Goal: Transaction & Acquisition: Purchase product/service

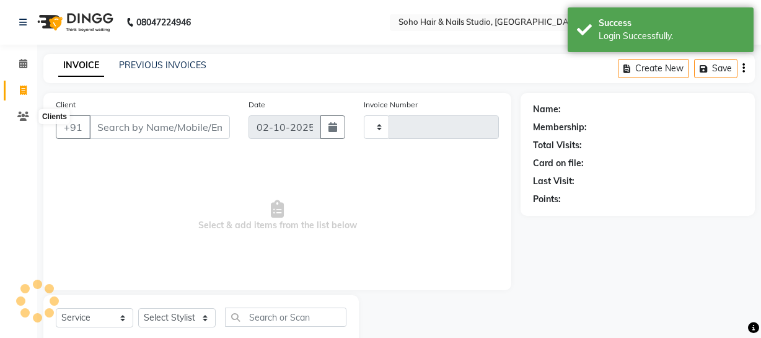
select select "service"
click at [19, 117] on icon at bounding box center [23, 116] width 12 height 9
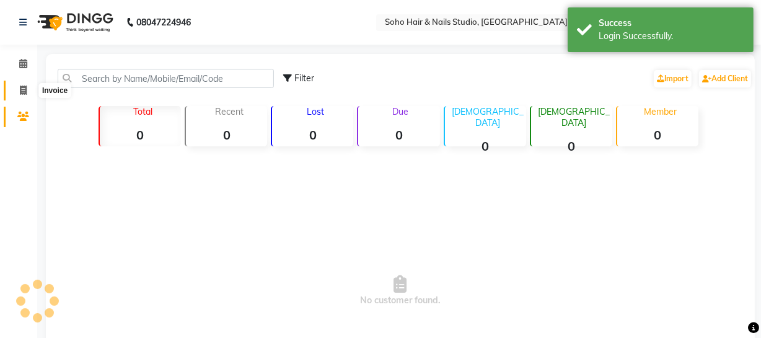
click at [22, 89] on icon at bounding box center [23, 89] width 7 height 9
select select "service"
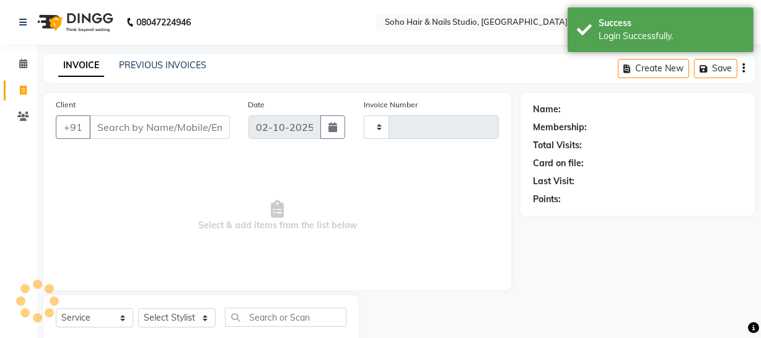
scroll to position [35, 0]
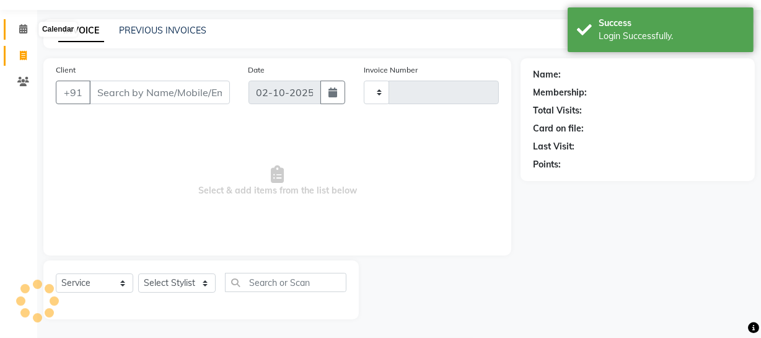
click at [25, 31] on icon at bounding box center [23, 28] width 8 height 9
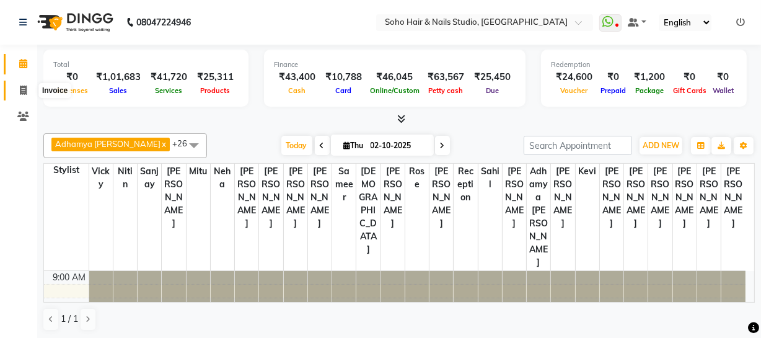
click at [24, 90] on icon at bounding box center [23, 89] width 7 height 9
select select "service"
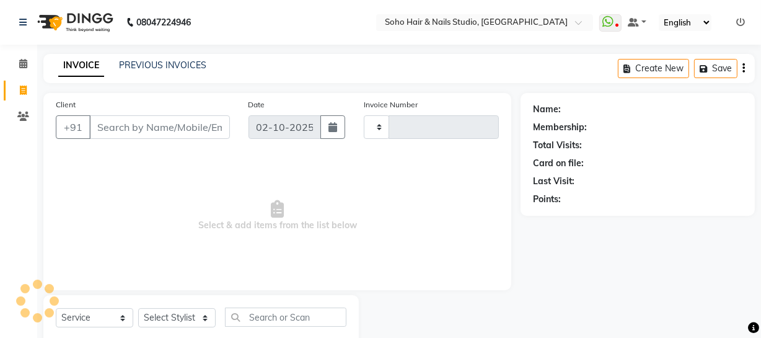
type input "4721"
select select "735"
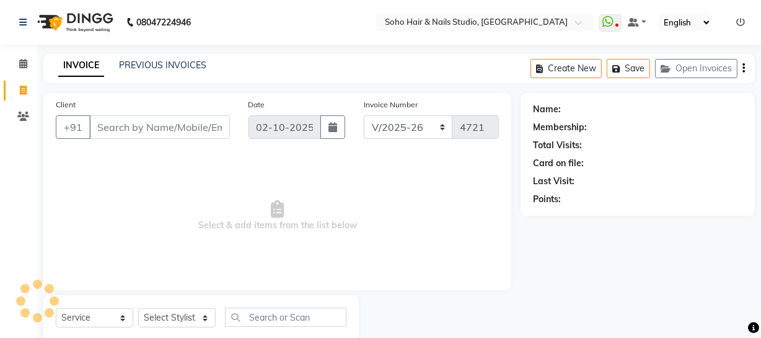
select select "membership"
click at [139, 68] on link "PREVIOUS INVOICES" at bounding box center [162, 64] width 87 height 11
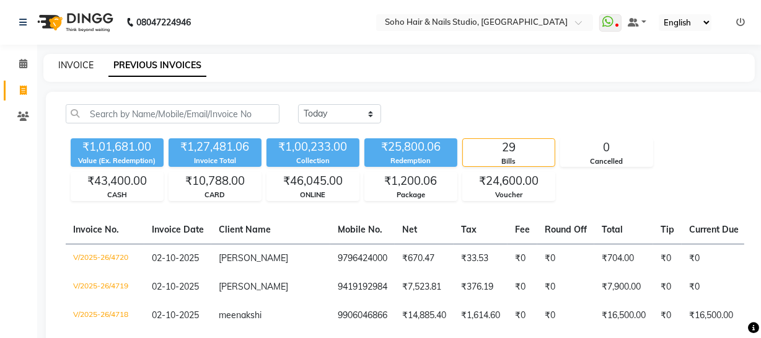
click at [79, 64] on link "INVOICE" at bounding box center [75, 64] width 35 height 11
select select "service"
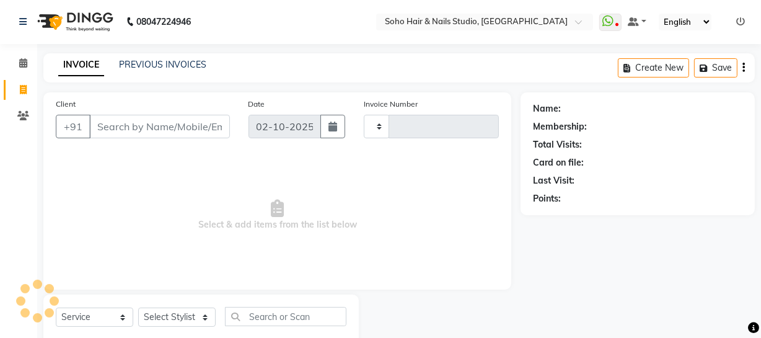
type input "4721"
select select "735"
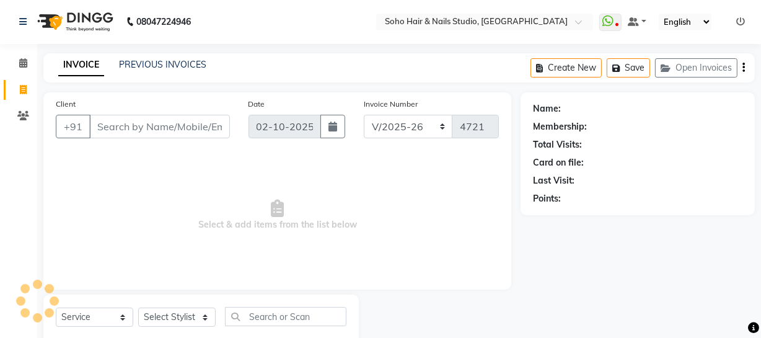
scroll to position [35, 0]
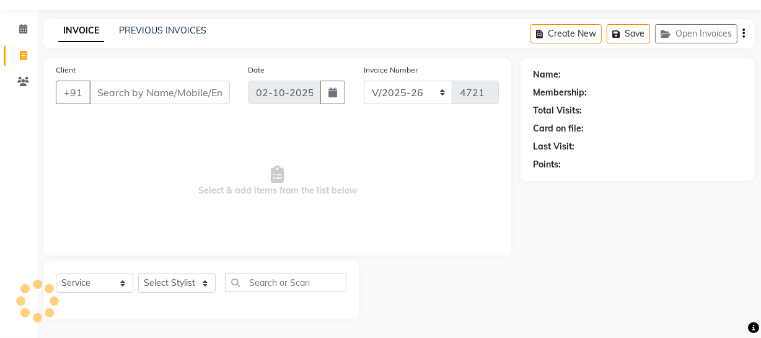
select select "membership"
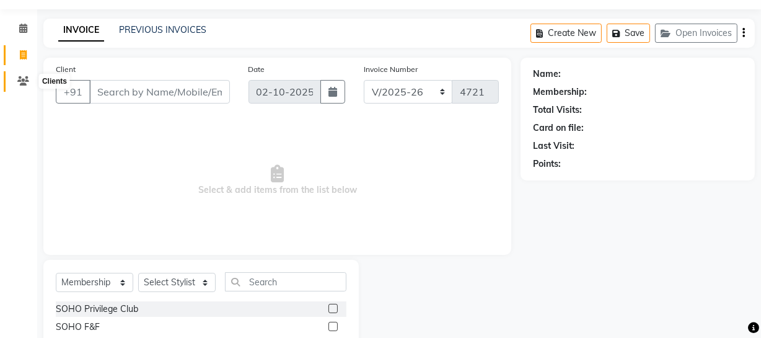
click at [15, 83] on span at bounding box center [23, 81] width 22 height 14
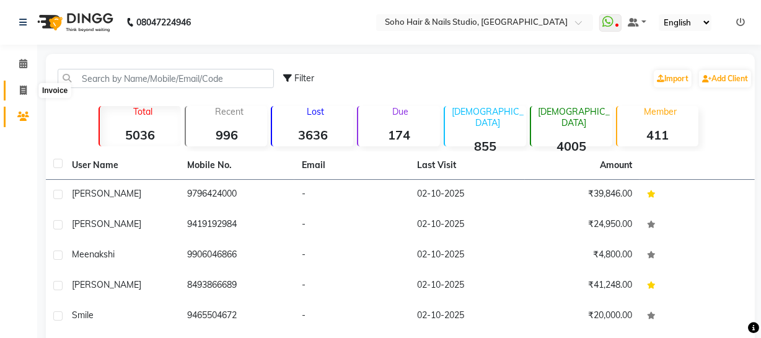
click at [17, 84] on span at bounding box center [23, 91] width 22 height 14
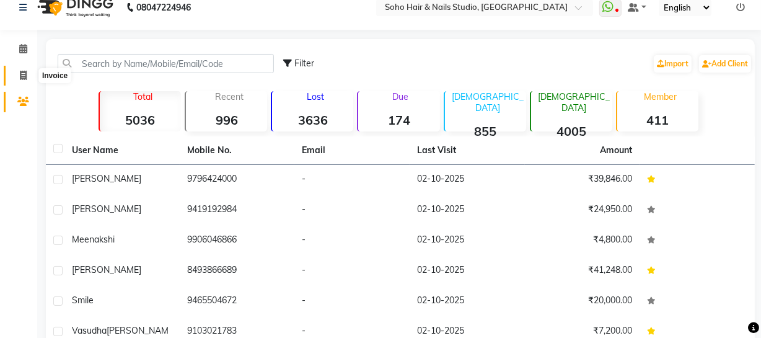
select select "service"
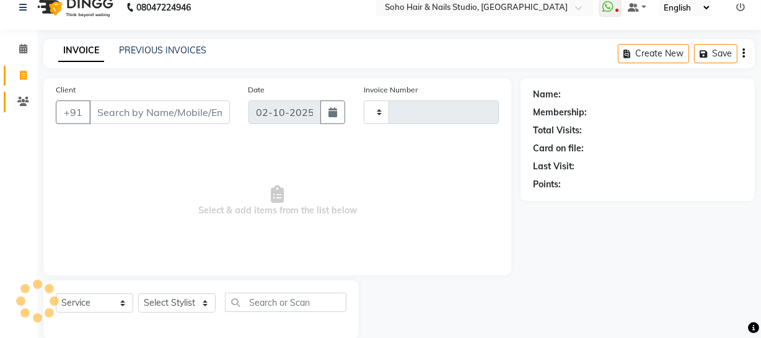
scroll to position [35, 0]
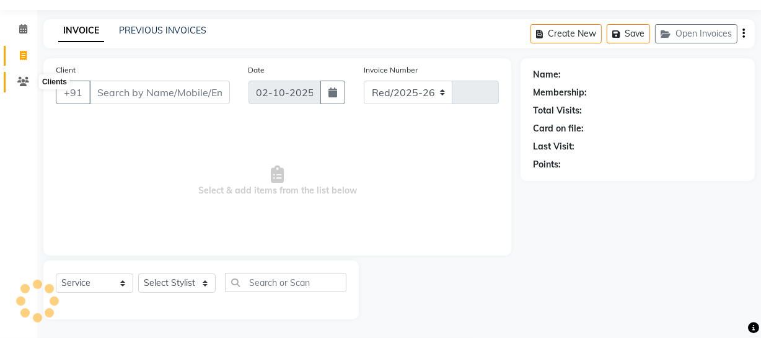
select select "735"
type input "4721"
select select "membership"
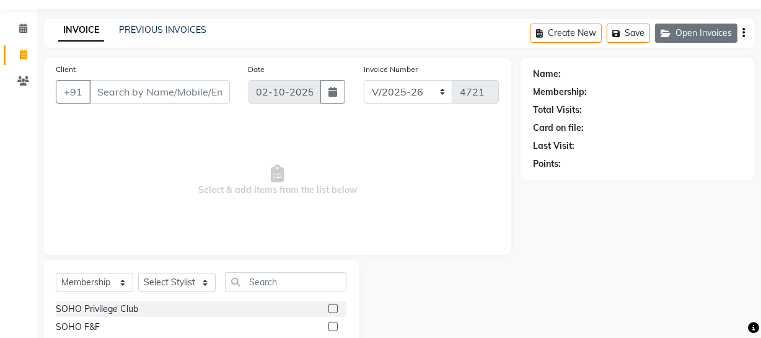
click at [678, 37] on button "Open Invoices" at bounding box center [696, 33] width 82 height 19
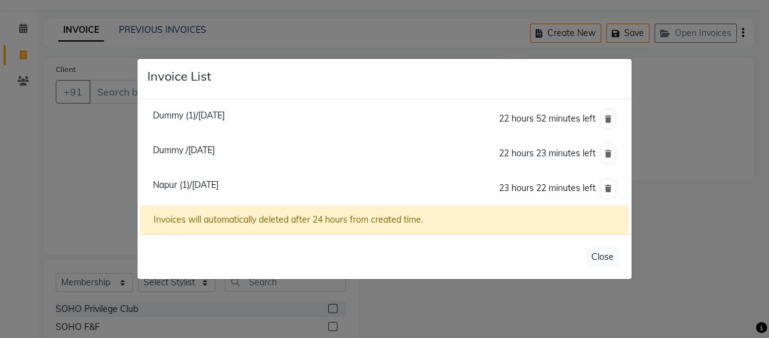
click at [206, 113] on span "Dummy (1)/[DATE]" at bounding box center [189, 115] width 72 height 11
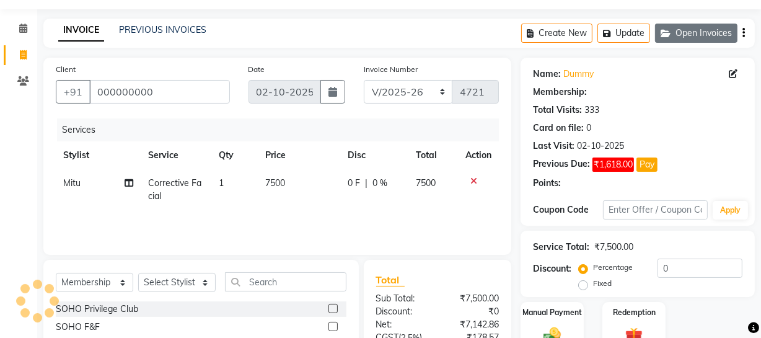
click at [707, 37] on button "Open Invoices" at bounding box center [696, 33] width 82 height 19
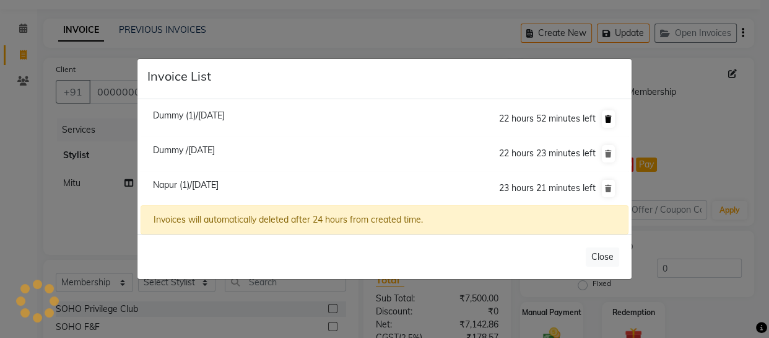
click at [611, 120] on icon at bounding box center [608, 118] width 7 height 7
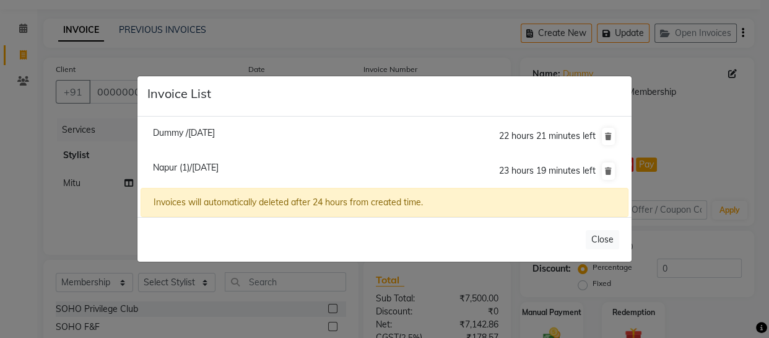
click at [4, 119] on ngb-modal-window "Invoice List Dummy /[DATE] 22 hours 21 minutes left [GEOGRAPHIC_DATA] (1)/[DATE…" at bounding box center [384, 169] width 769 height 338
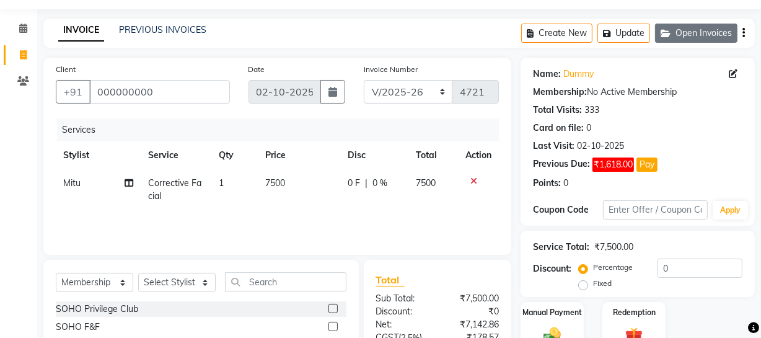
click at [687, 33] on button "Open Invoices" at bounding box center [696, 33] width 82 height 19
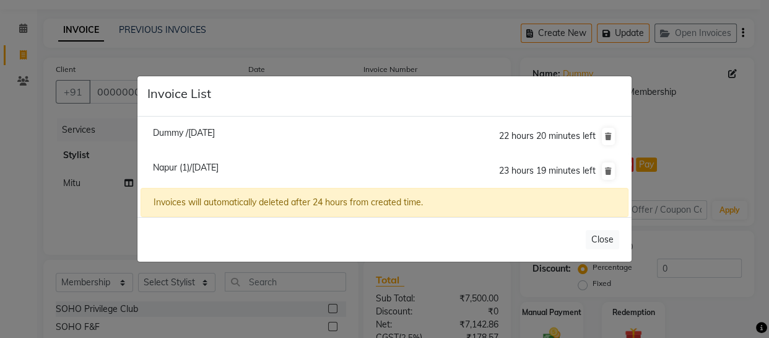
click at [184, 163] on span "Napur (1)/[DATE]" at bounding box center [186, 167] width 66 height 11
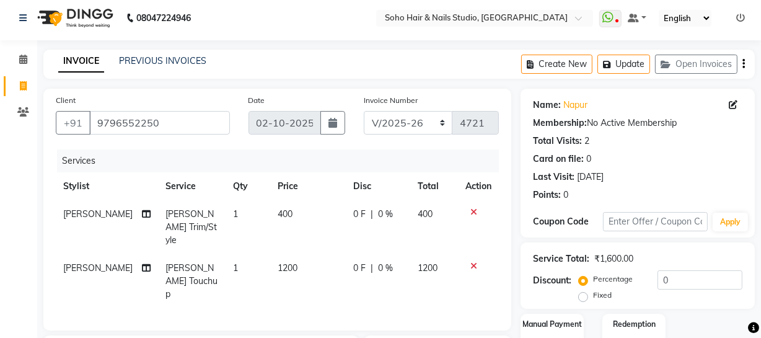
scroll to position [0, 0]
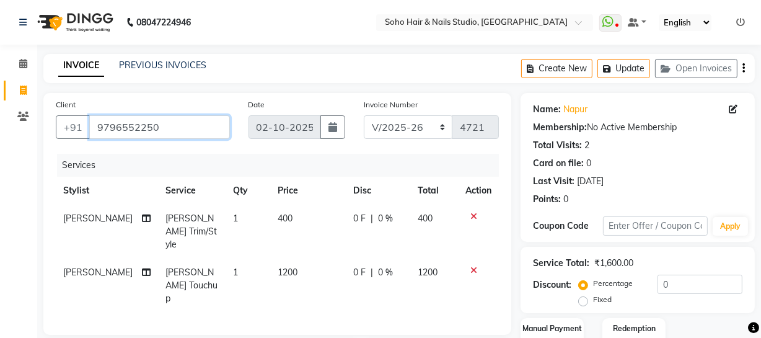
click at [177, 134] on input "9796552250" at bounding box center [159, 127] width 141 height 24
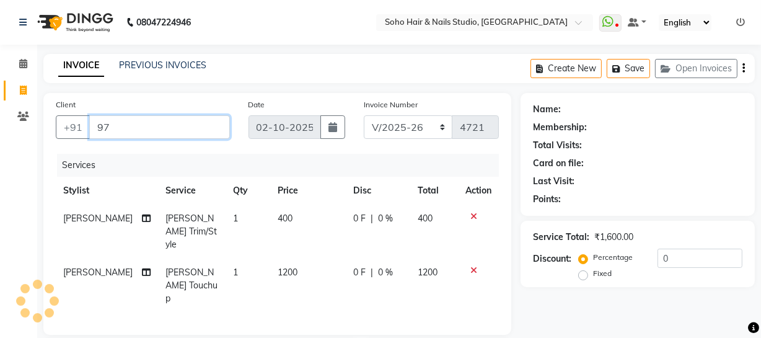
type input "9"
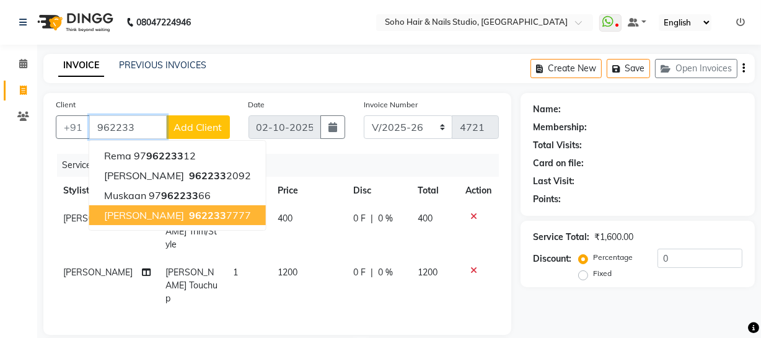
click at [186, 213] on ngb-highlight "962233 7777" at bounding box center [218, 215] width 64 height 12
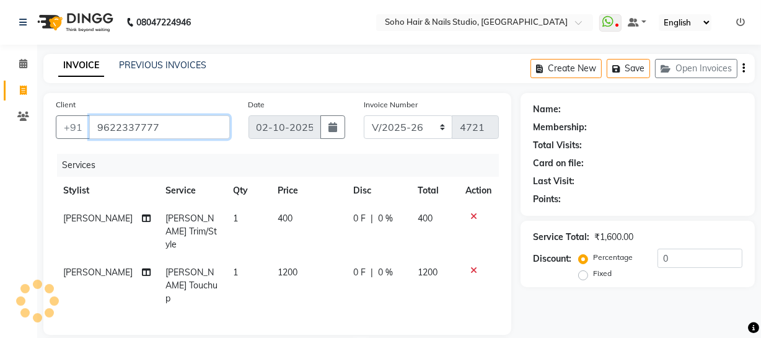
type input "9622337777"
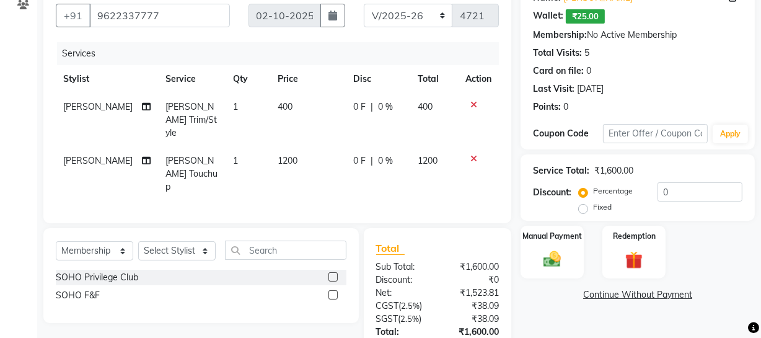
scroll to position [112, 0]
click at [687, 189] on input "0" at bounding box center [699, 191] width 85 height 19
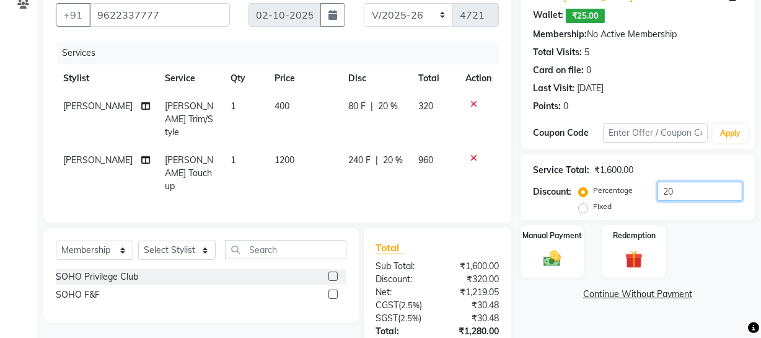
type input "20"
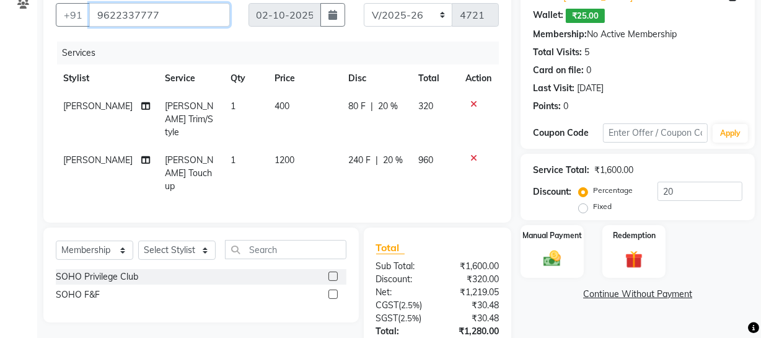
click at [211, 8] on input "9622337777" at bounding box center [159, 15] width 141 height 24
type input "962233777"
type input "0"
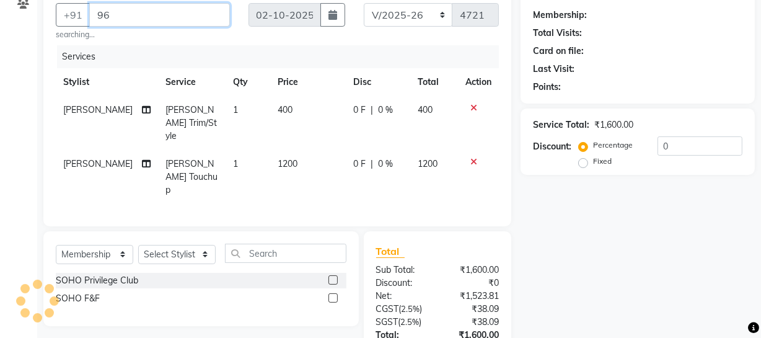
type input "9"
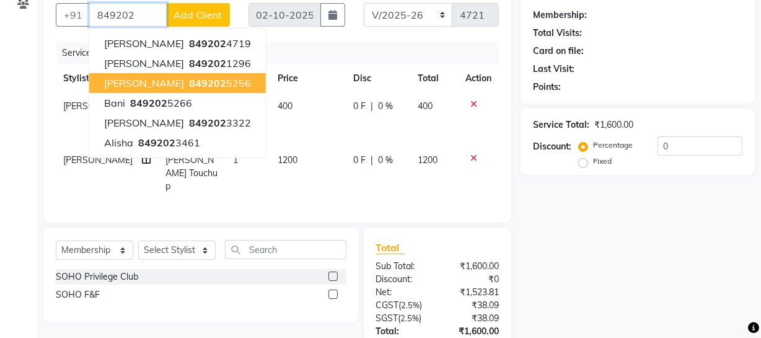
click at [189, 77] on span "849202" at bounding box center [207, 83] width 37 height 12
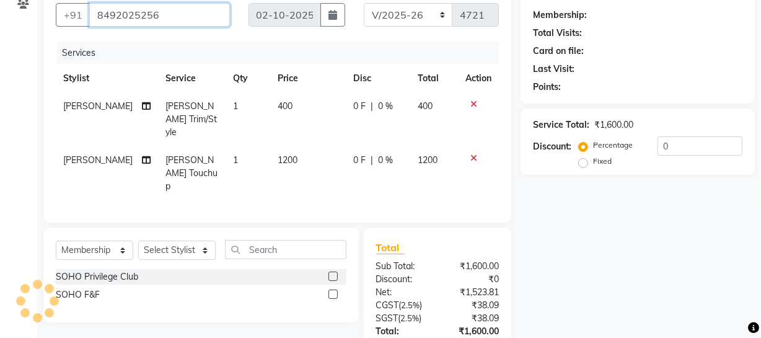
type input "8492025256"
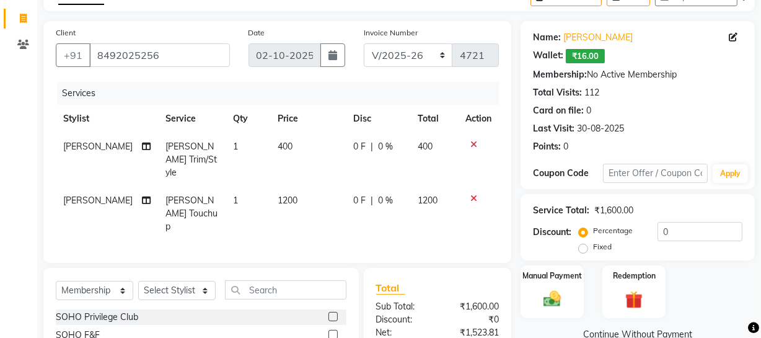
scroll to position [186, 0]
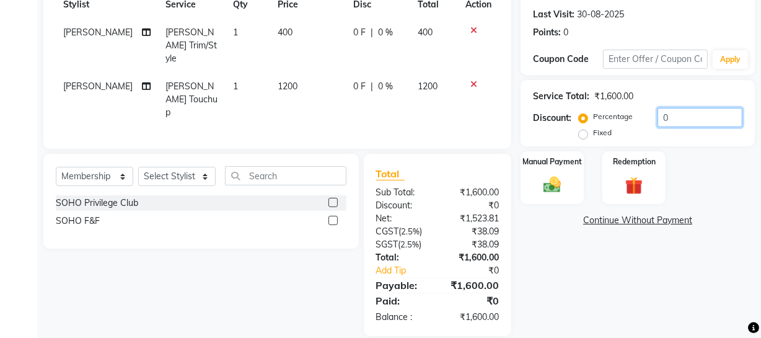
click at [686, 119] on input "0" at bounding box center [699, 117] width 85 height 19
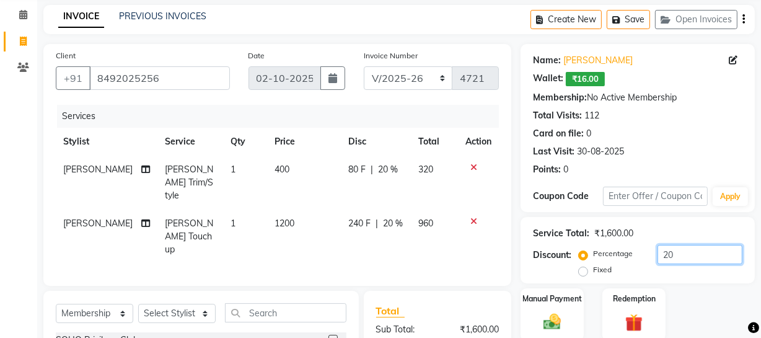
scroll to position [0, 0]
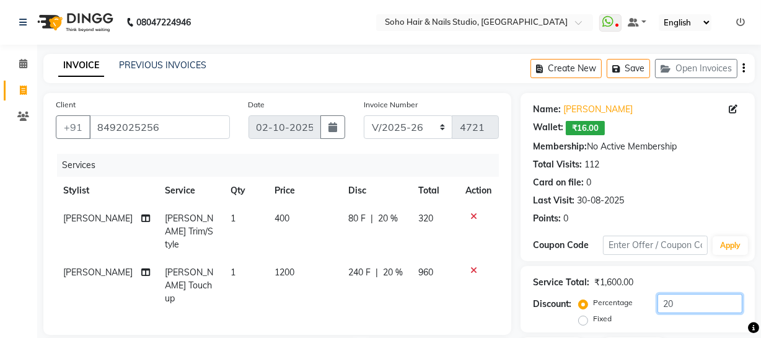
type input "20"
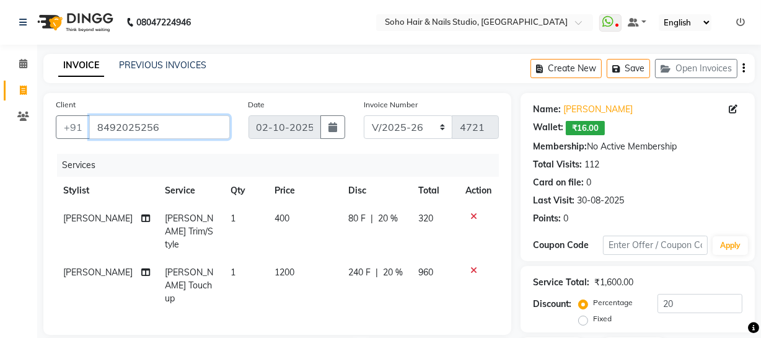
click at [182, 132] on input "8492025256" at bounding box center [159, 127] width 141 height 24
type input "849202525"
type input "0"
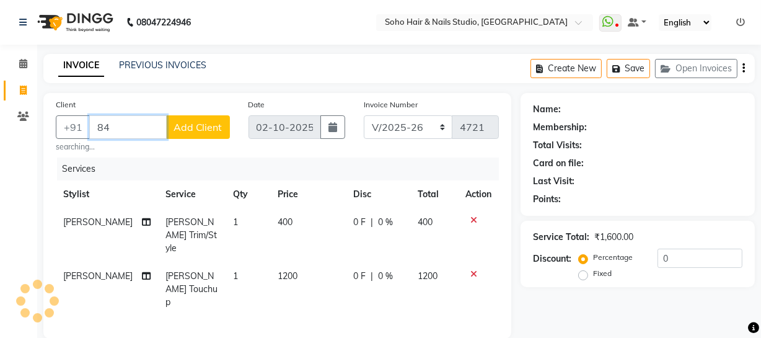
type input "8"
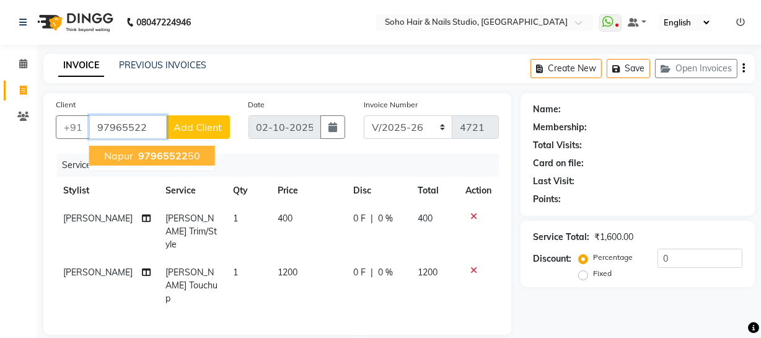
click at [178, 160] on span "97965522" at bounding box center [163, 155] width 50 height 12
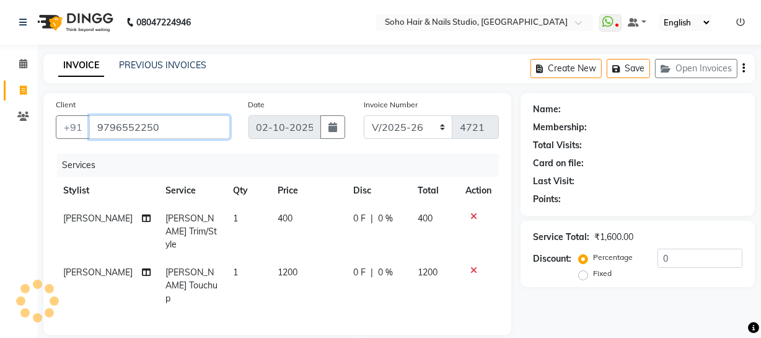
type input "9796552250"
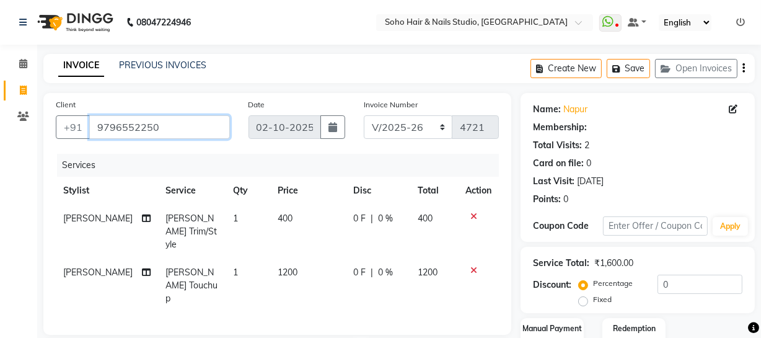
click at [183, 130] on input "9796552250" at bounding box center [159, 127] width 141 height 24
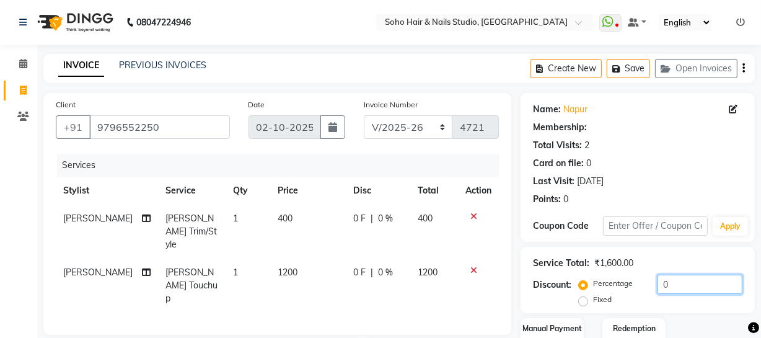
click at [705, 279] on input "0" at bounding box center [699, 283] width 85 height 19
click at [472, 266] on icon at bounding box center [473, 270] width 7 height 9
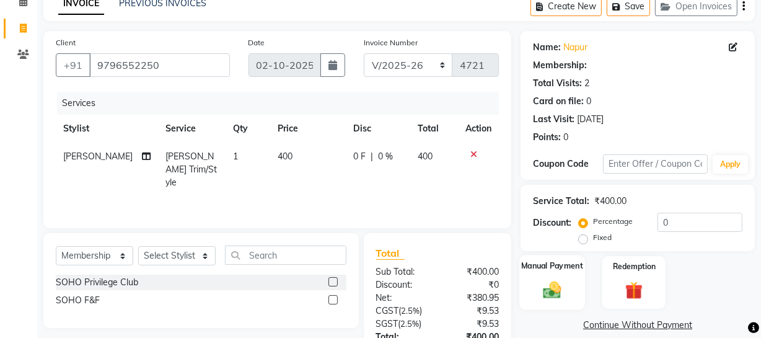
scroll to position [159, 0]
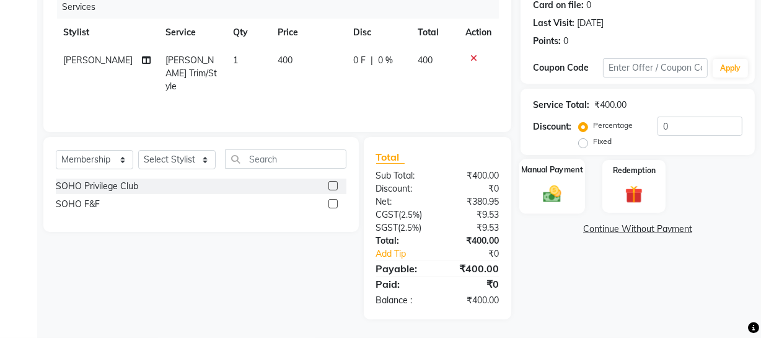
click at [565, 186] on img at bounding box center [552, 193] width 30 height 21
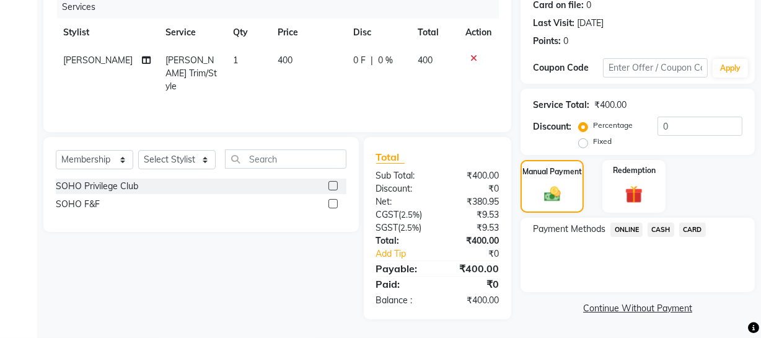
click at [662, 226] on span "CASH" at bounding box center [660, 229] width 27 height 14
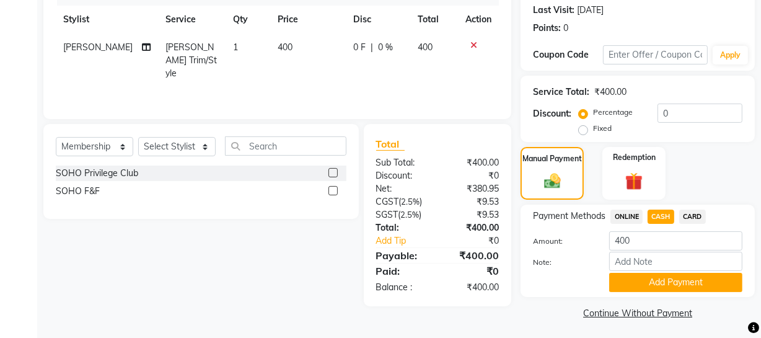
scroll to position [174, 0]
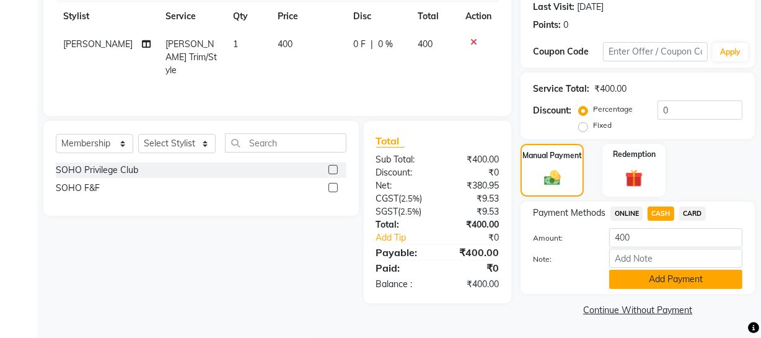
click at [659, 280] on button "Add Payment" at bounding box center [675, 278] width 133 height 19
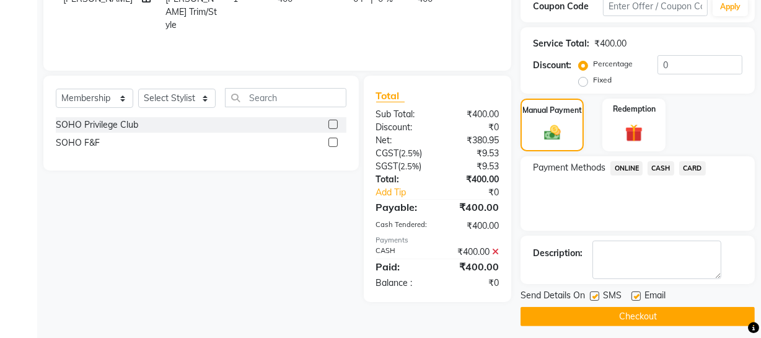
scroll to position [226, 0]
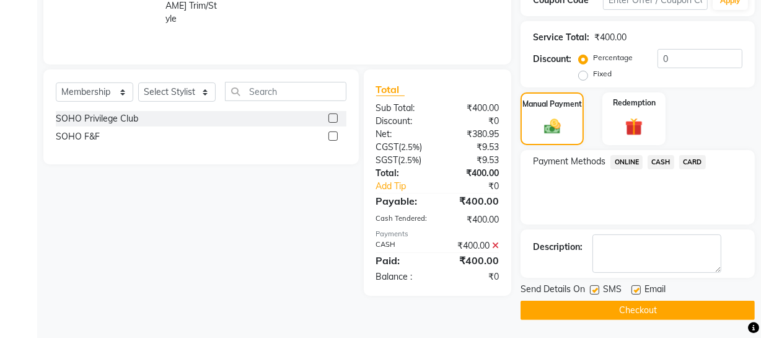
click at [650, 309] on button "Checkout" at bounding box center [637, 309] width 234 height 19
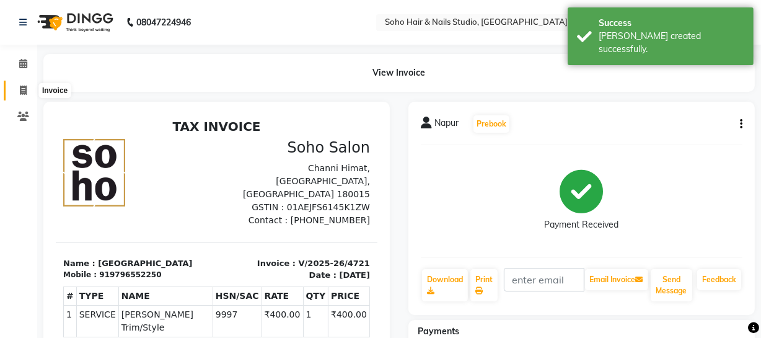
click at [23, 89] on icon at bounding box center [23, 89] width 7 height 9
select select "service"
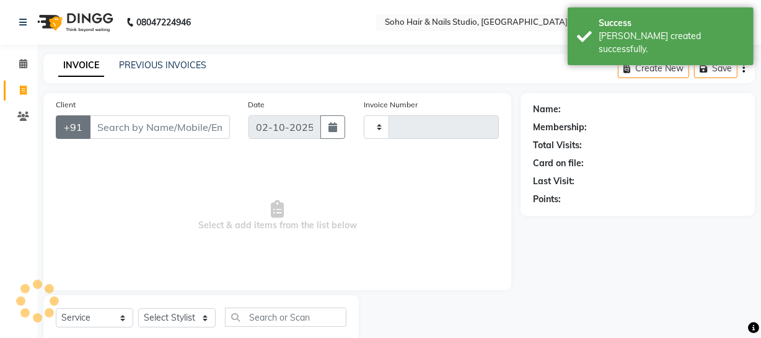
scroll to position [35, 0]
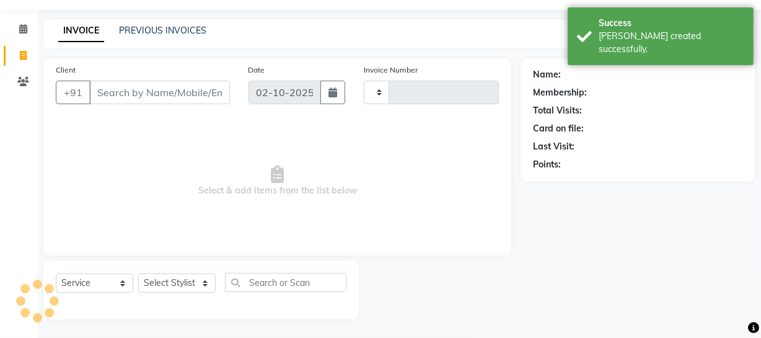
type input "4722"
select select "735"
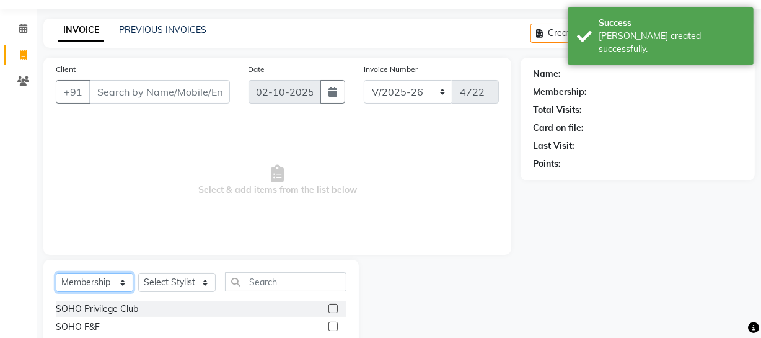
click at [100, 278] on select "Select Service Product Membership Package Voucher Prepaid Gift Card" at bounding box center [94, 282] width 77 height 19
select select "service"
click at [56, 273] on select "Select Service Product Membership Package Voucher Prepaid Gift Card" at bounding box center [94, 282] width 77 height 19
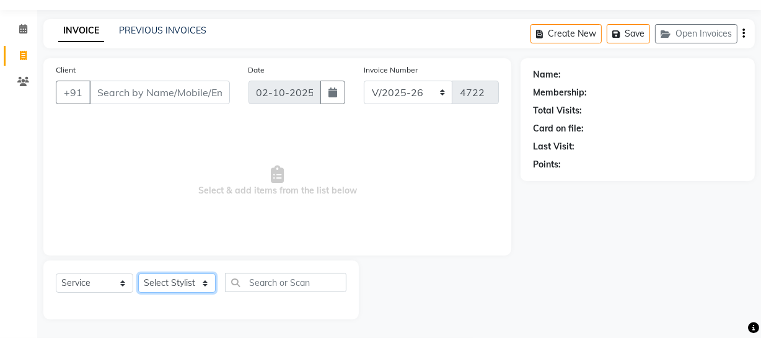
click at [170, 284] on select "Select Stylist [PERSON_NAME] Adhamya [PERSON_NAME] [PERSON_NAME] [PERSON_NAME] …" at bounding box center [176, 282] width 77 height 19
select select "13571"
click at [138, 273] on select "Select Stylist [PERSON_NAME] Adhamya [PERSON_NAME] [PERSON_NAME] [PERSON_NAME] …" at bounding box center [176, 282] width 77 height 19
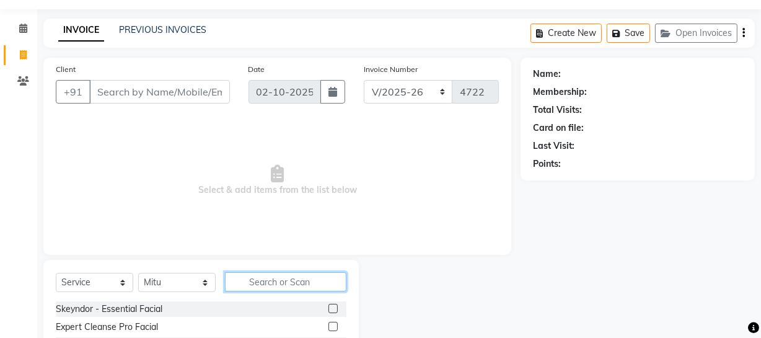
click at [247, 284] on input "text" at bounding box center [285, 281] width 121 height 19
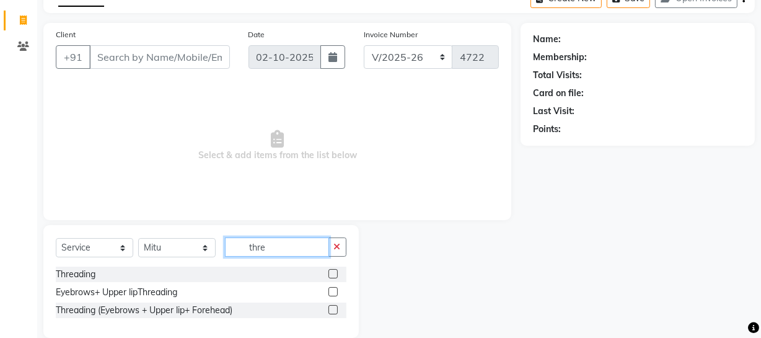
scroll to position [89, 0]
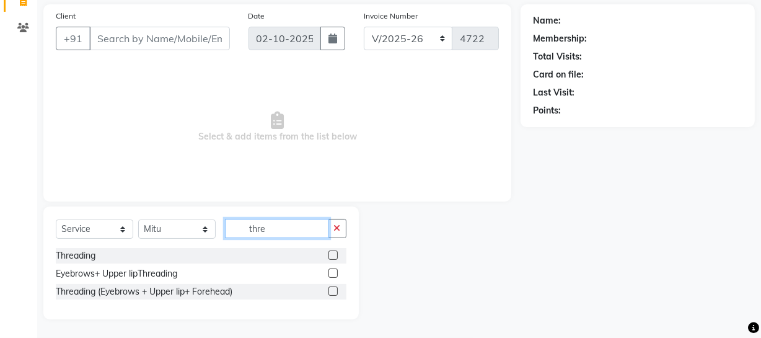
type input "thre"
click at [331, 257] on label at bounding box center [332, 254] width 9 height 9
click at [331, 257] on input "checkbox" at bounding box center [332, 256] width 8 height 8
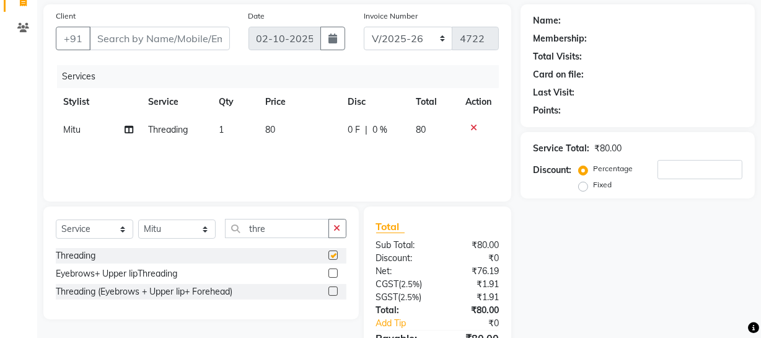
checkbox input "false"
click at [333, 286] on label at bounding box center [332, 290] width 9 height 9
click at [333, 287] on input "checkbox" at bounding box center [332, 291] width 8 height 8
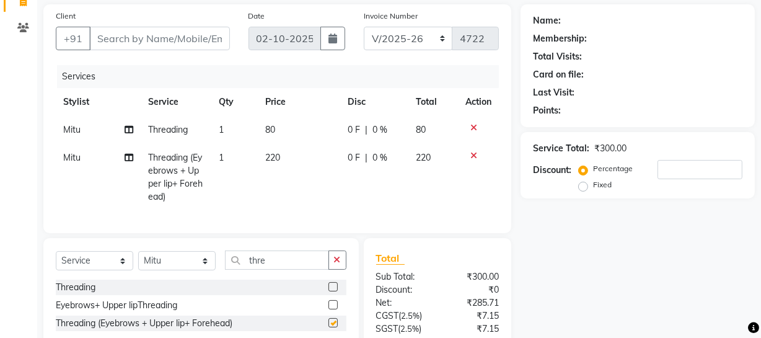
checkbox input "false"
click at [473, 124] on icon at bounding box center [473, 127] width 7 height 9
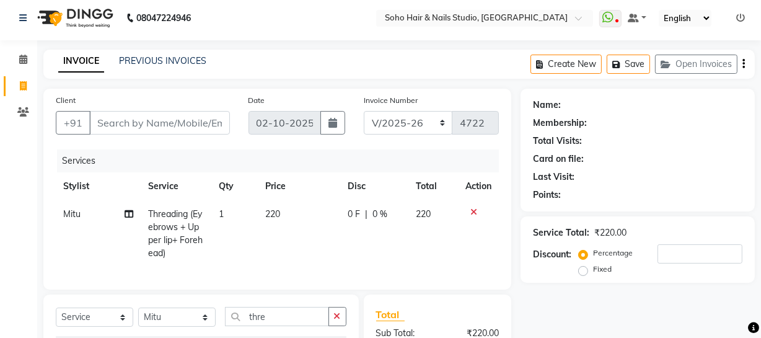
scroll to position [0, 0]
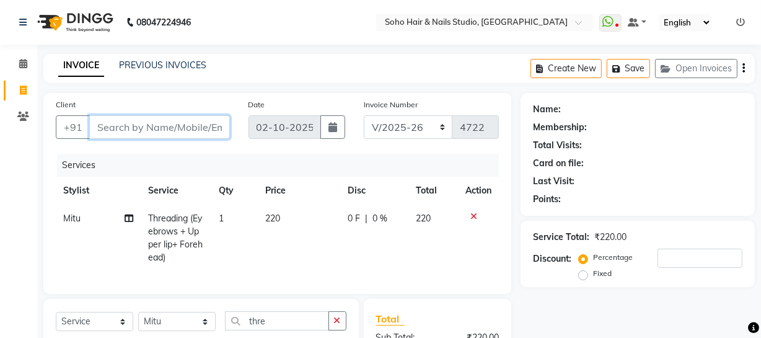
click at [202, 123] on input "Client" at bounding box center [159, 127] width 141 height 24
type input "9"
type input "0"
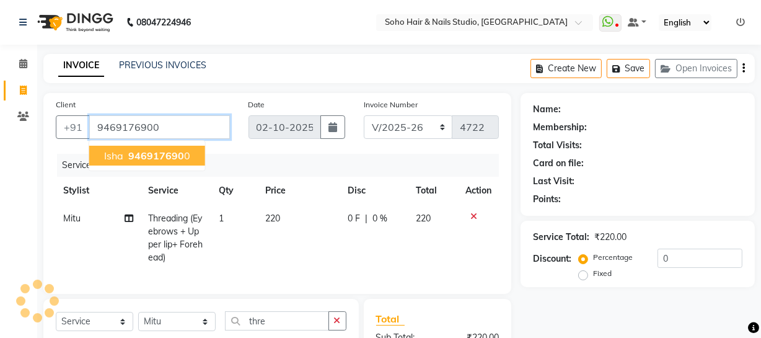
type input "9469176900"
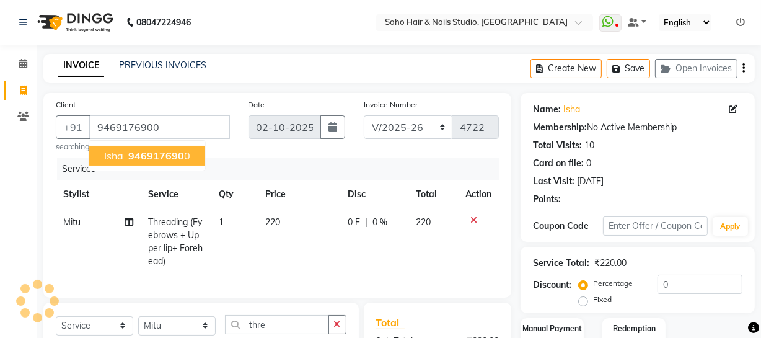
click at [146, 156] on span "946917690" at bounding box center [156, 155] width 56 height 12
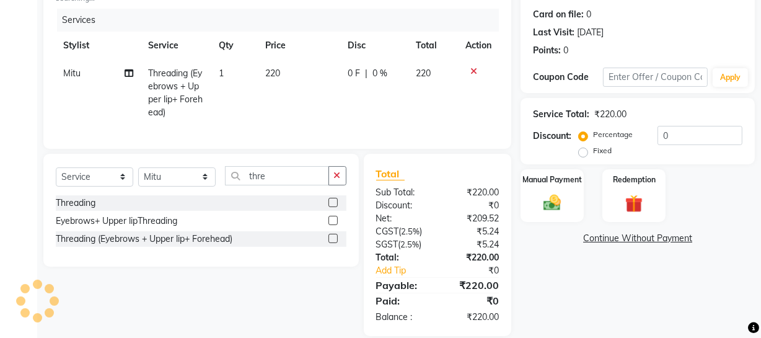
scroll to position [175, 0]
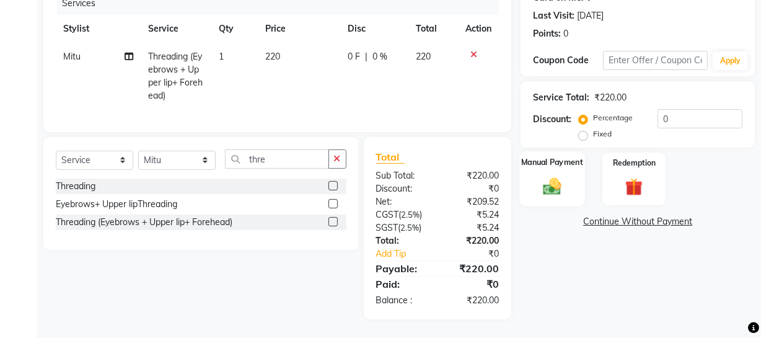
click at [550, 181] on img at bounding box center [552, 185] width 30 height 21
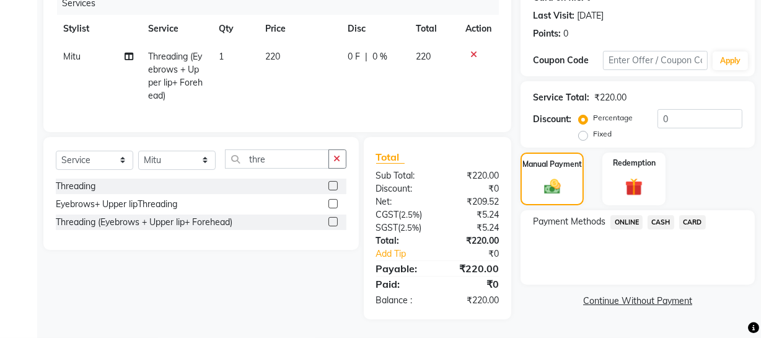
click at [660, 215] on span "CASH" at bounding box center [660, 222] width 27 height 14
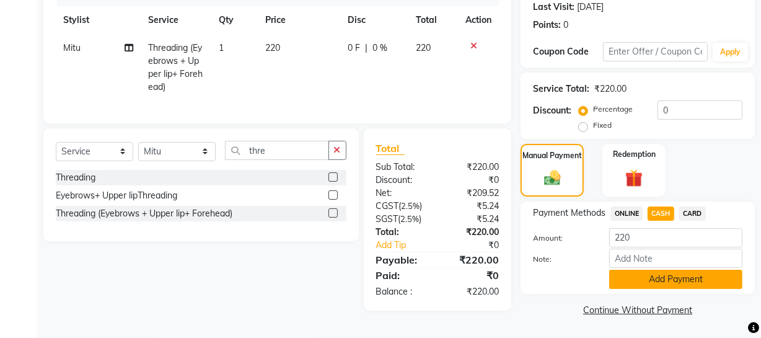
click at [666, 278] on button "Add Payment" at bounding box center [675, 278] width 133 height 19
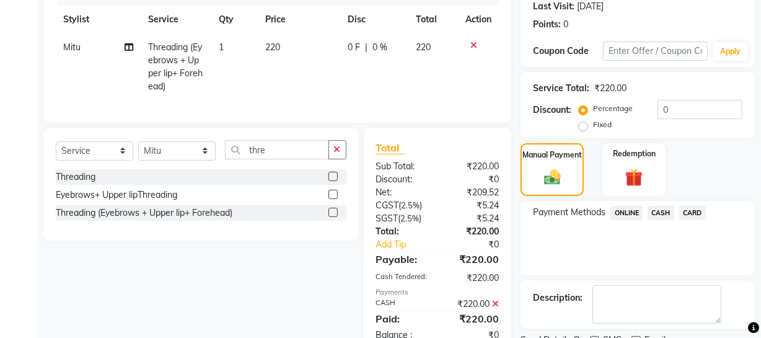
scroll to position [226, 0]
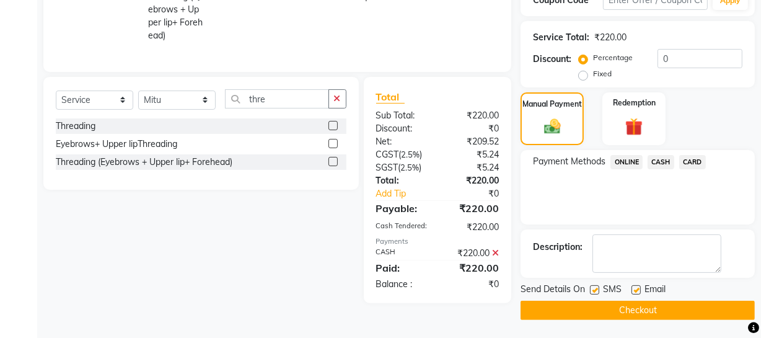
click at [670, 304] on button "Checkout" at bounding box center [637, 309] width 234 height 19
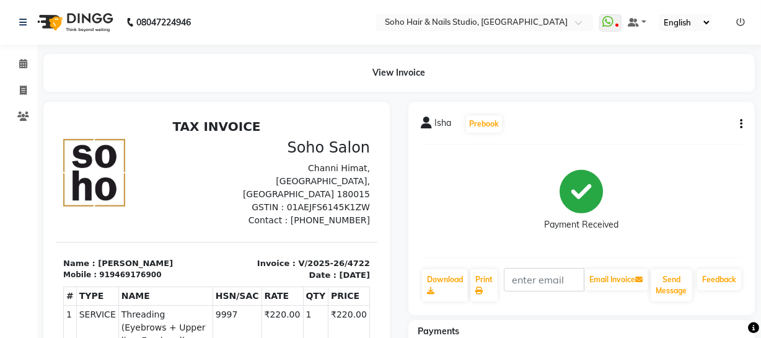
drag, startPoint x: 30, startPoint y: 341, endPoint x: 0, endPoint y: 253, distance: 92.5
click at [26, 330] on app-home "08047224946 Select Location × Soho Hair & Nails Studio, [GEOGRAPHIC_DATA] Whats…" at bounding box center [380, 259] width 761 height 519
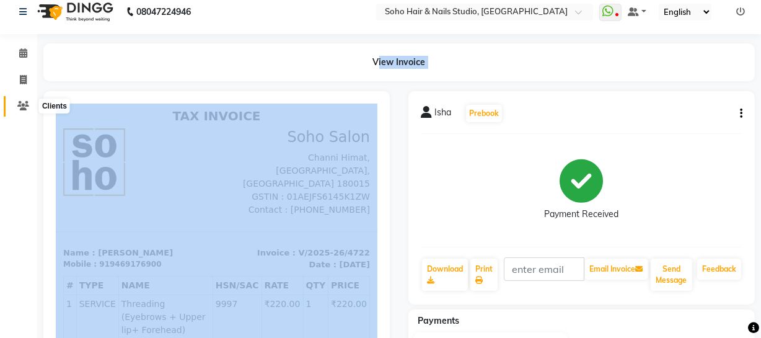
drag, startPoint x: 19, startPoint y: 102, endPoint x: 18, endPoint y: 89, distance: 13.1
click at [19, 102] on icon at bounding box center [23, 105] width 12 height 9
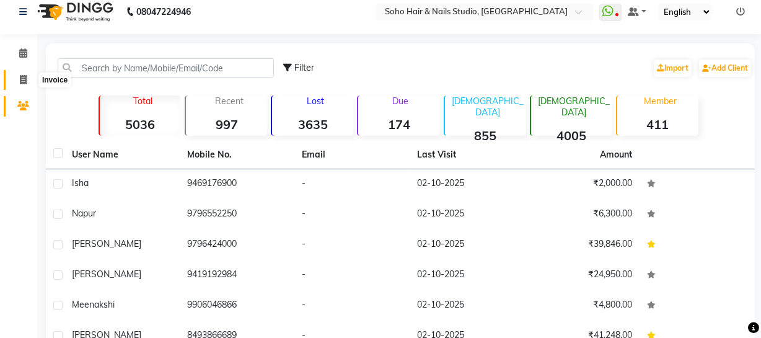
drag, startPoint x: 21, startPoint y: 77, endPoint x: 74, endPoint y: 79, distance: 52.7
click at [20, 77] on icon at bounding box center [23, 79] width 7 height 9
select select "service"
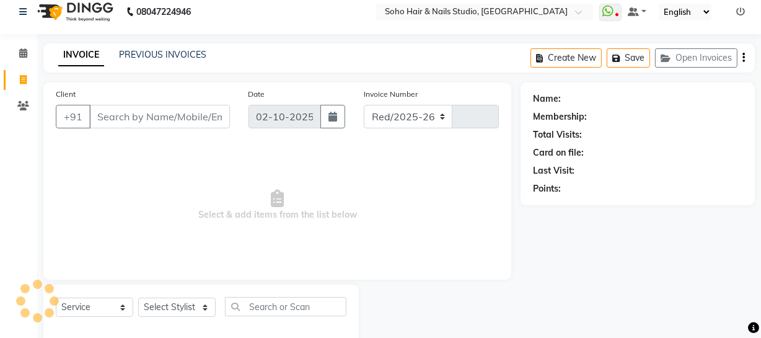
select select "735"
type input "4723"
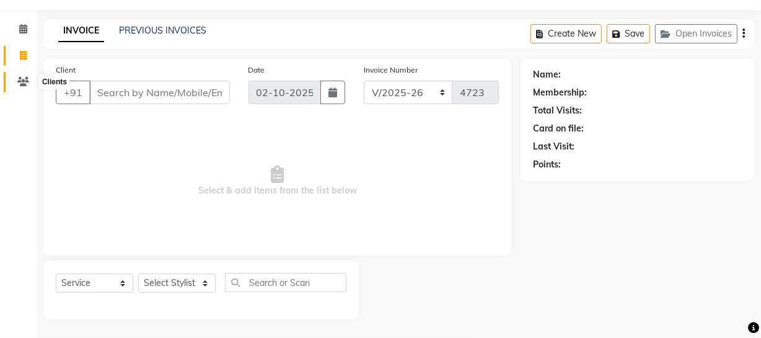
click at [21, 81] on icon at bounding box center [23, 81] width 12 height 9
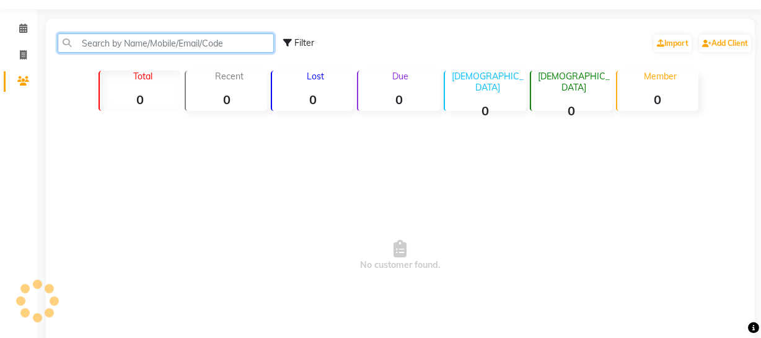
click at [100, 40] on input "text" at bounding box center [166, 42] width 216 height 19
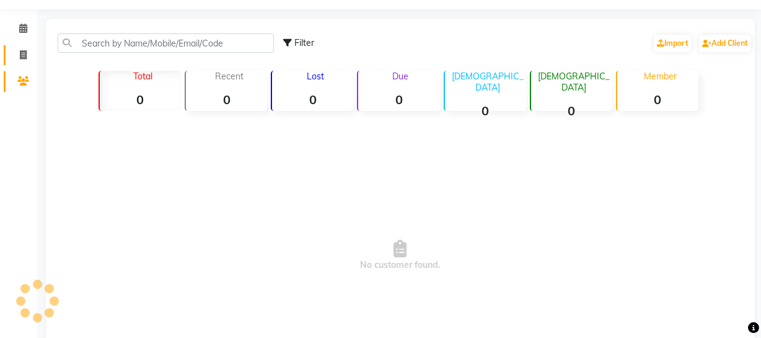
click at [28, 51] on span at bounding box center [23, 55] width 22 height 14
select select "service"
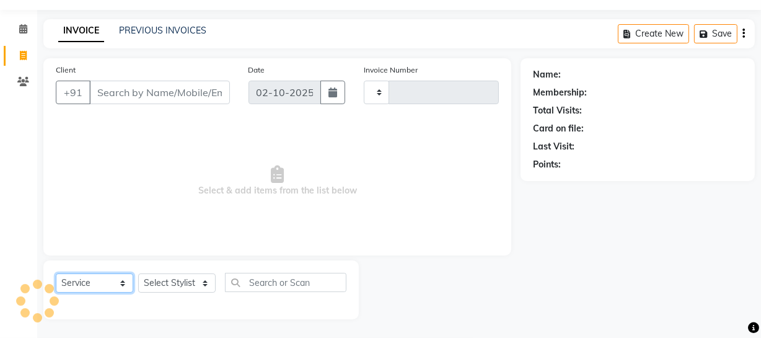
drag, startPoint x: 118, startPoint y: 282, endPoint x: 116, endPoint y: 273, distance: 9.5
click at [118, 278] on select "Select Service Product Membership Package Voucher Prepaid Gift Card" at bounding box center [94, 282] width 77 height 19
click at [56, 273] on select "Select Service Product Membership Package Voucher Prepaid Gift Card" at bounding box center [94, 282] width 77 height 19
click at [194, 283] on select "Select Stylist" at bounding box center [176, 282] width 77 height 19
click at [204, 293] on div "Select Service Product Membership Package Voucher Prepaid Gift Card Select Styl…" at bounding box center [201, 287] width 291 height 29
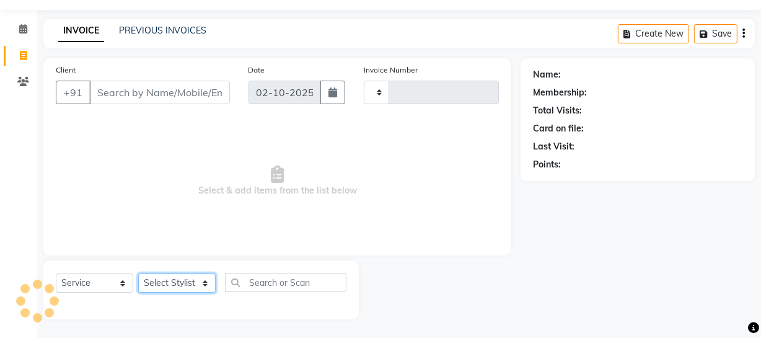
click at [203, 285] on select "Select Stylist" at bounding box center [176, 282] width 77 height 19
click at [138, 273] on select "Select Stylist" at bounding box center [176, 282] width 77 height 19
click at [208, 278] on select "Select Stylist" at bounding box center [176, 282] width 77 height 19
click at [354, 196] on span "Select & add items from the list below" at bounding box center [277, 181] width 443 height 124
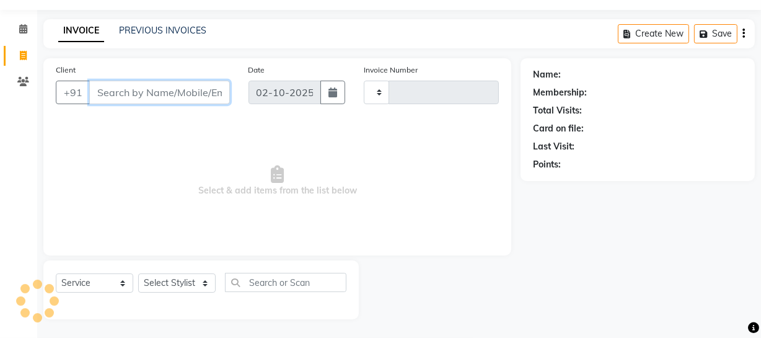
drag, startPoint x: 119, startPoint y: 98, endPoint x: 106, endPoint y: 65, distance: 35.3
click at [120, 97] on input "Client" at bounding box center [159, 93] width 141 height 24
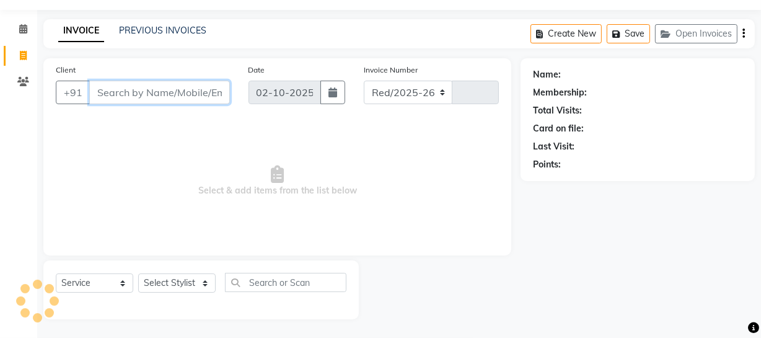
select select "735"
type input "4723"
select select "membership"
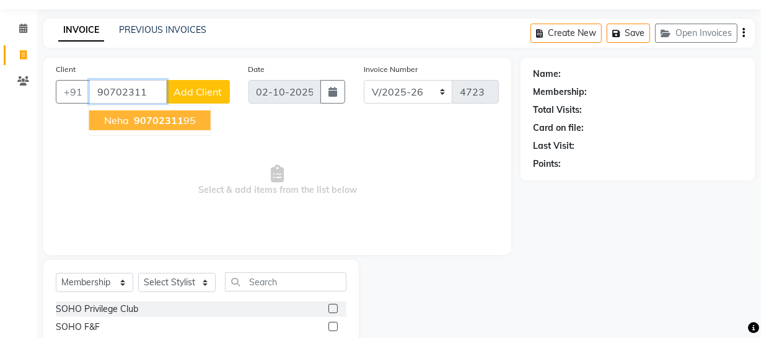
click at [123, 121] on span "Neha" at bounding box center [116, 120] width 25 height 12
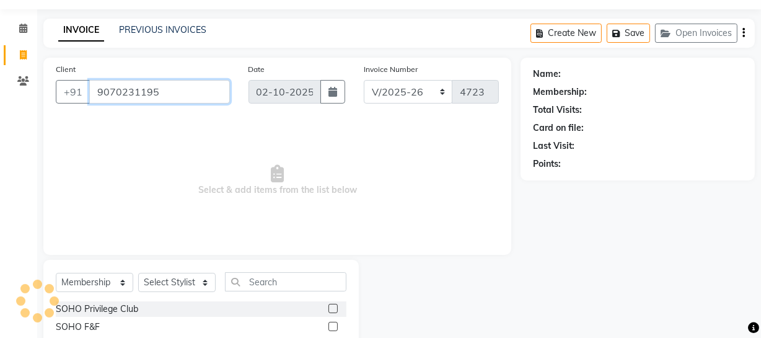
type input "9070231195"
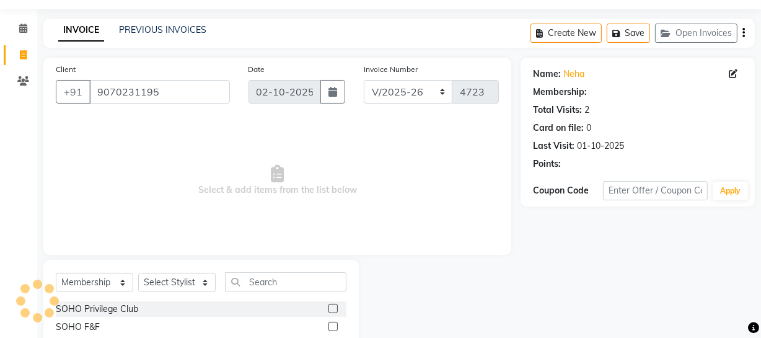
select select "1: Object"
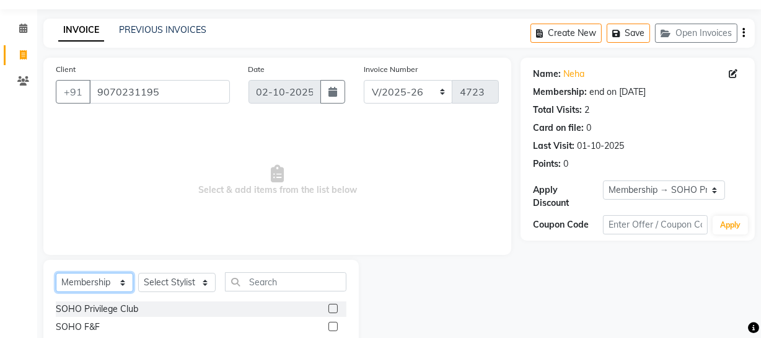
click at [117, 279] on select "Select Service Product Membership Package Voucher Prepaid Gift Card" at bounding box center [94, 282] width 77 height 19
select select "service"
click at [56, 273] on select "Select Service Product Membership Package Voucher Prepaid Gift Card" at bounding box center [94, 282] width 77 height 19
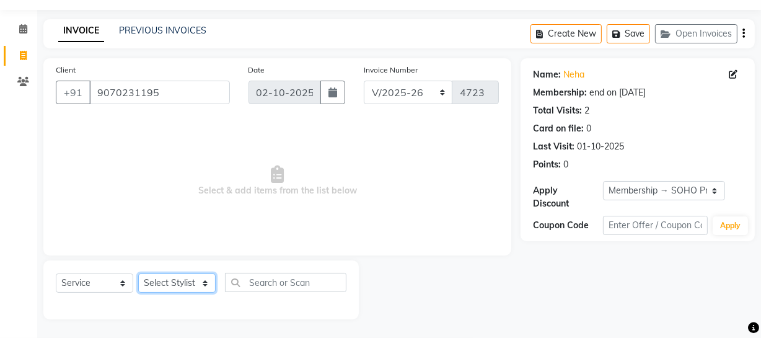
click at [208, 278] on select "Select Stylist [PERSON_NAME] Adhamya [PERSON_NAME] [PERSON_NAME] [PERSON_NAME] …" at bounding box center [176, 282] width 77 height 19
select select "38041"
click at [138, 273] on select "Select Stylist [PERSON_NAME] Adhamya [PERSON_NAME] [PERSON_NAME] [PERSON_NAME] …" at bounding box center [176, 282] width 77 height 19
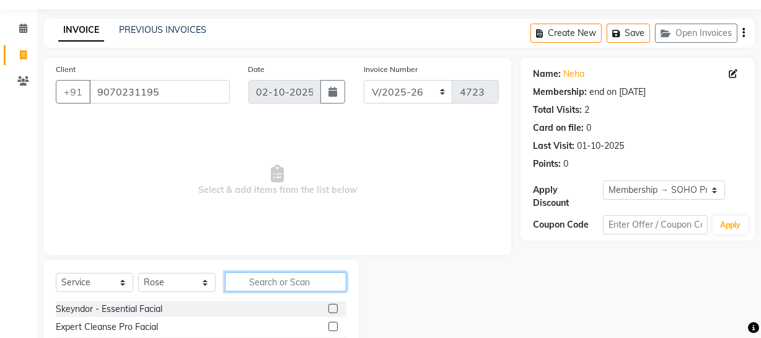
click at [248, 283] on input "text" at bounding box center [285, 281] width 121 height 19
type input "pre"
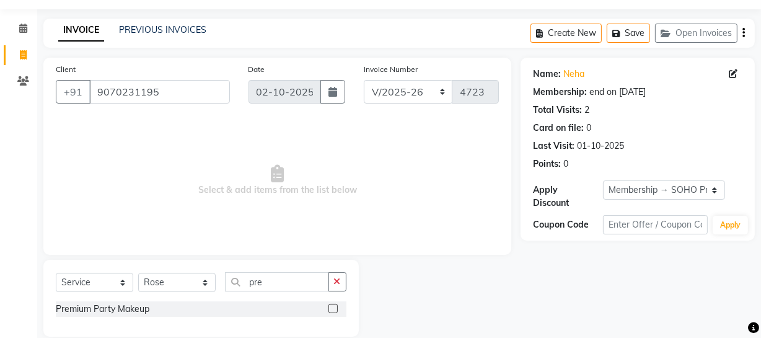
click at [333, 308] on label at bounding box center [332, 308] width 9 height 9
click at [333, 308] on input "checkbox" at bounding box center [332, 309] width 8 height 8
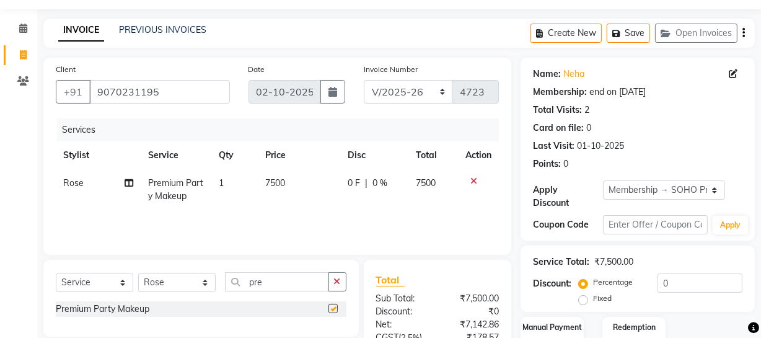
checkbox input "false"
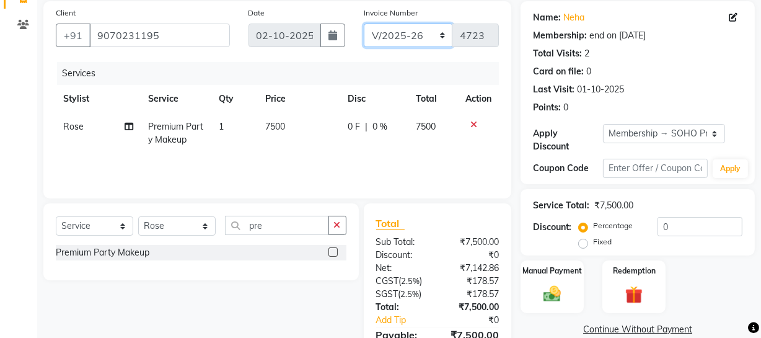
click at [429, 41] on select "Red/2025-26 V/2025 V/2025-26" at bounding box center [408, 36] width 89 height 24
select select "6283"
click at [364, 24] on select "Red/2025-26 V/2025 V/2025-26" at bounding box center [408, 36] width 89 height 24
type input "0922"
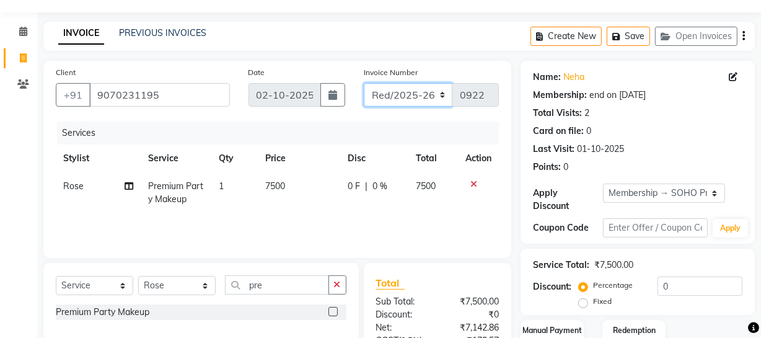
scroll to position [56, 0]
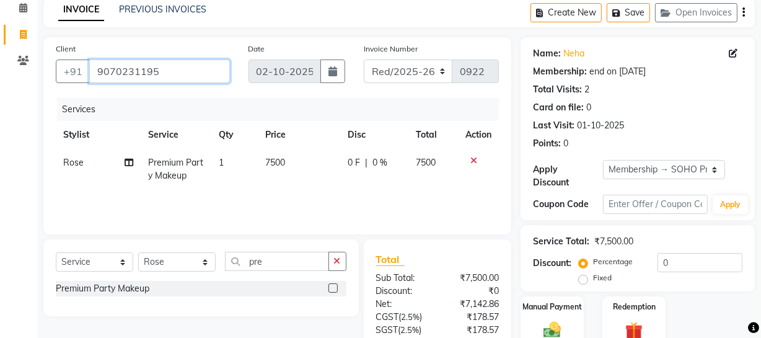
click at [189, 68] on input "9070231195" at bounding box center [159, 71] width 141 height 24
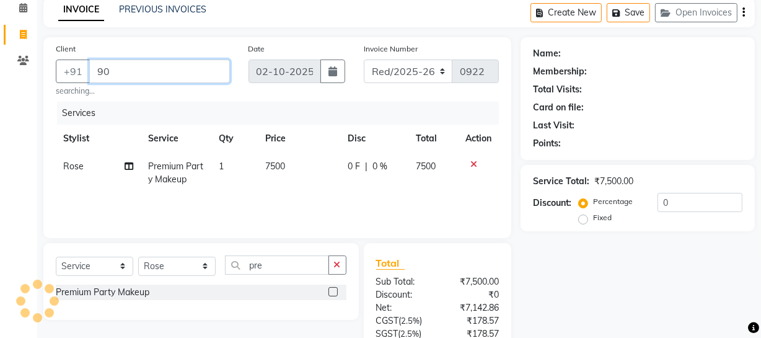
type input "9"
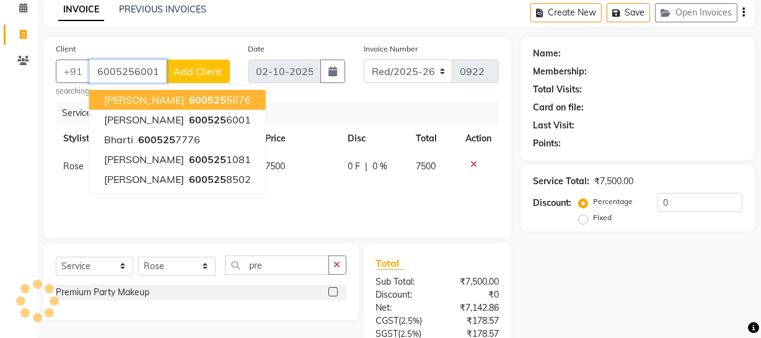
type input "6005256001"
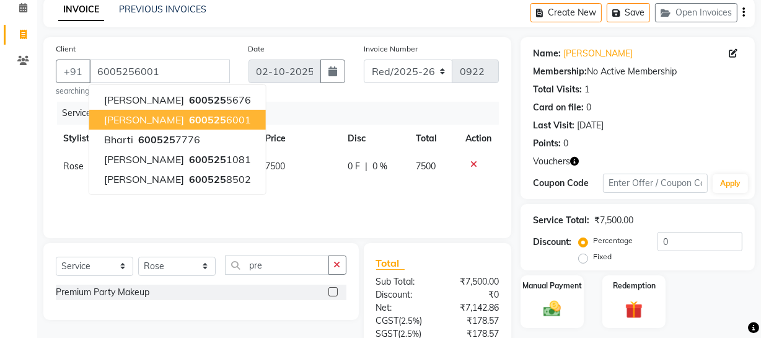
click at [223, 124] on ngb-highlight "600525 6001" at bounding box center [218, 119] width 64 height 12
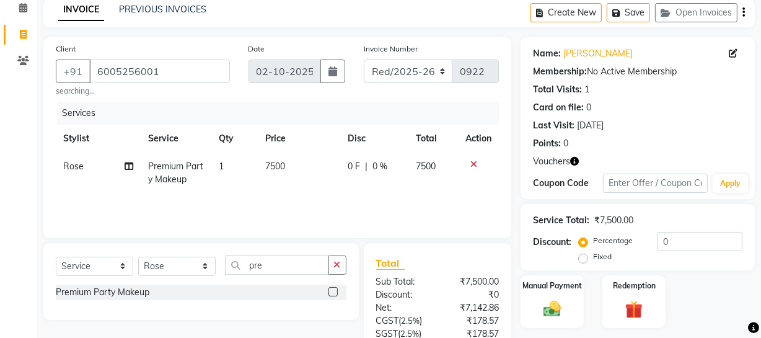
click at [577, 159] on icon "button" at bounding box center [574, 161] width 9 height 9
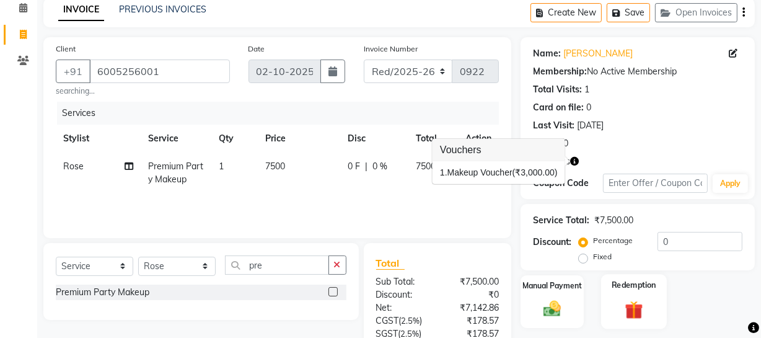
drag, startPoint x: 631, startPoint y: 315, endPoint x: 639, endPoint y: 304, distance: 14.3
click at [632, 313] on img at bounding box center [634, 309] width 30 height 23
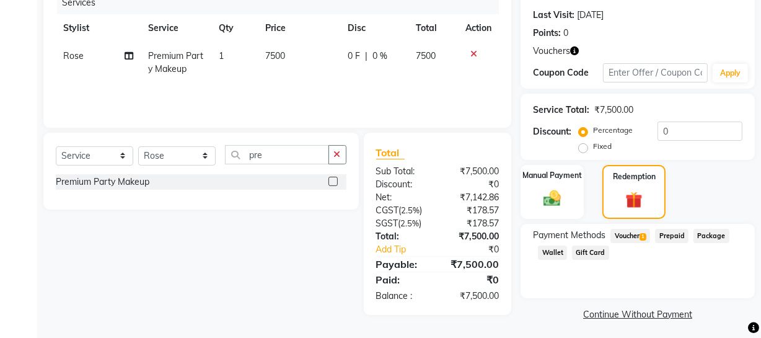
scroll to position [170, 0]
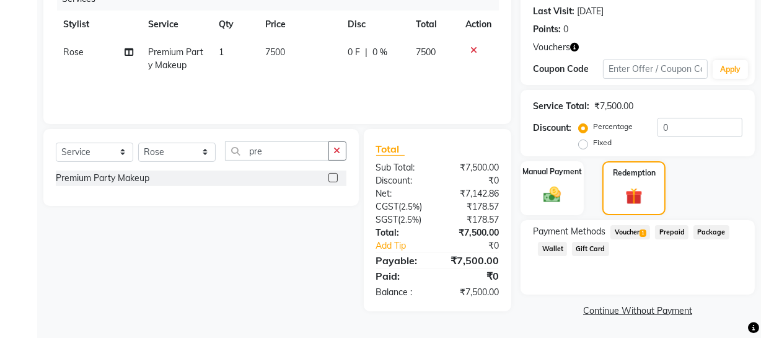
click at [623, 232] on span "Voucher 1" at bounding box center [630, 232] width 40 height 14
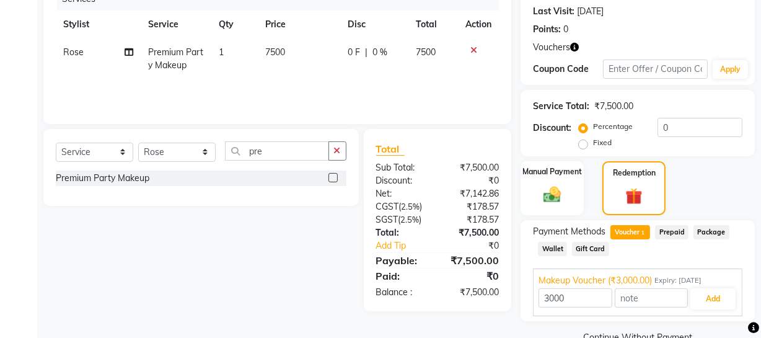
scroll to position [196, 0]
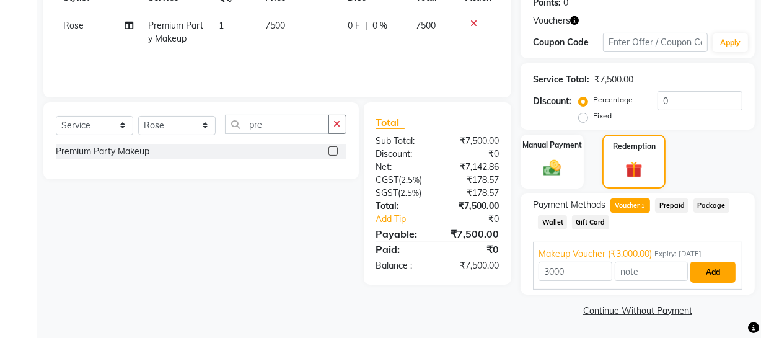
click at [719, 272] on button "Add" at bounding box center [712, 271] width 45 height 21
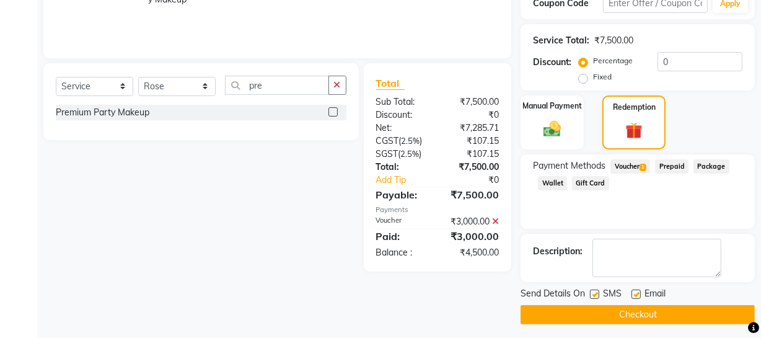
scroll to position [240, 0]
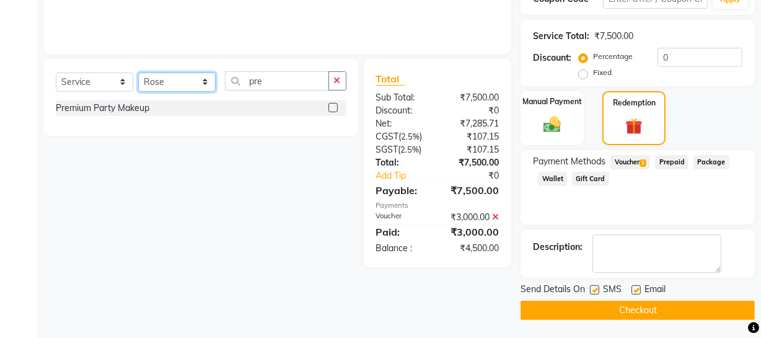
click at [178, 83] on select "Select Stylist [PERSON_NAME] Adhamya [PERSON_NAME] [PERSON_NAME] [PERSON_NAME] …" at bounding box center [176, 81] width 77 height 19
select select "86892"
click at [138, 72] on select "Select Stylist [PERSON_NAME] Adhamya [PERSON_NAME] [PERSON_NAME] [PERSON_NAME] …" at bounding box center [176, 81] width 77 height 19
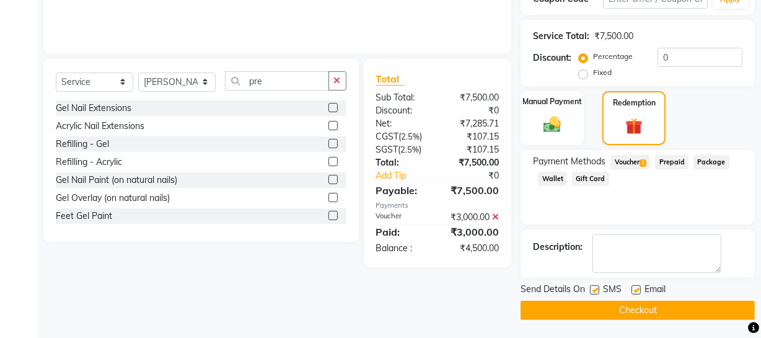
click at [328, 105] on label at bounding box center [332, 107] width 9 height 9
click at [328, 105] on input "checkbox" at bounding box center [332, 108] width 8 height 8
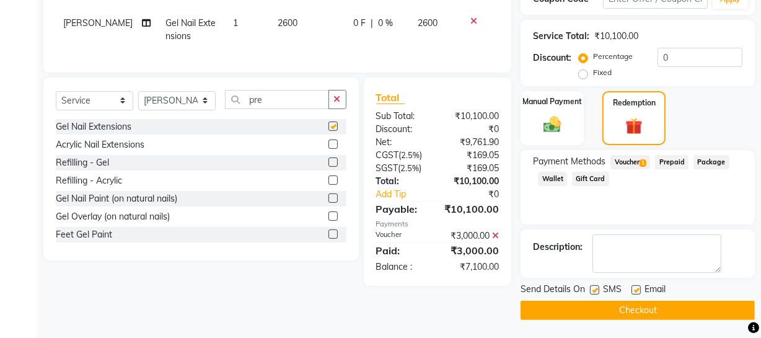
checkbox input "false"
click at [290, 109] on input "pre" at bounding box center [277, 99] width 104 height 19
type input "p"
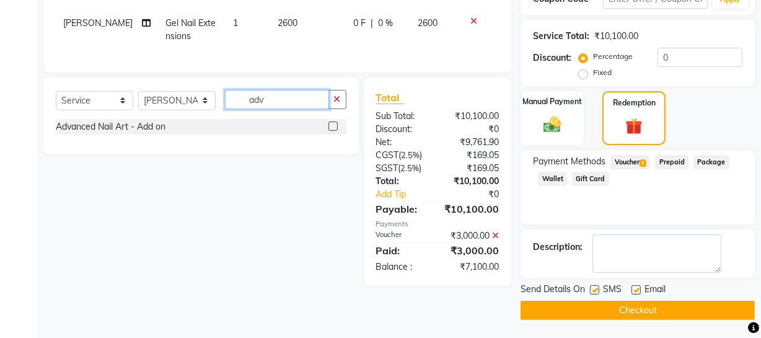
type input "adv"
click at [331, 131] on label at bounding box center [332, 125] width 9 height 9
click at [331, 131] on input "checkbox" at bounding box center [332, 127] width 8 height 8
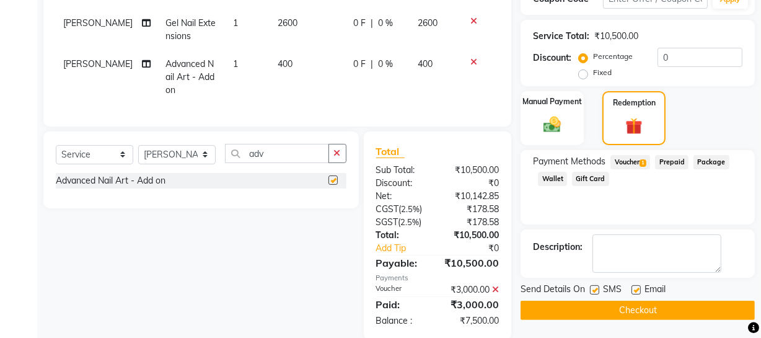
checkbox input "false"
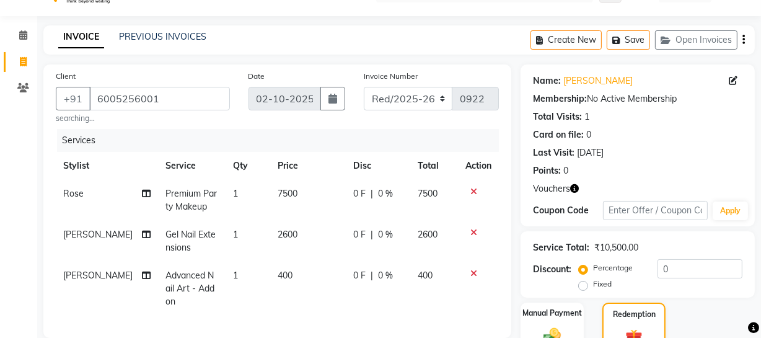
scroll to position [0, 0]
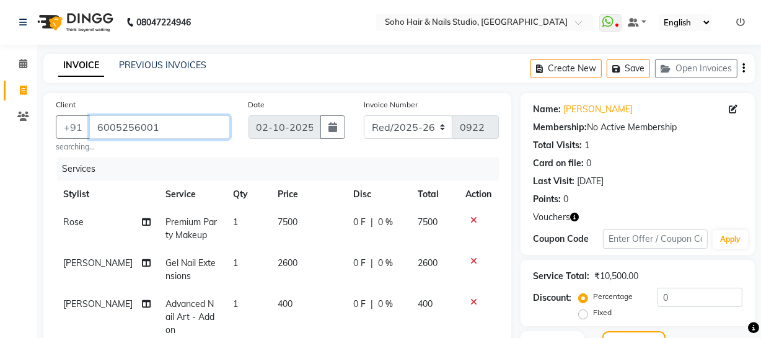
click at [156, 130] on input "6005256001" at bounding box center [159, 127] width 141 height 24
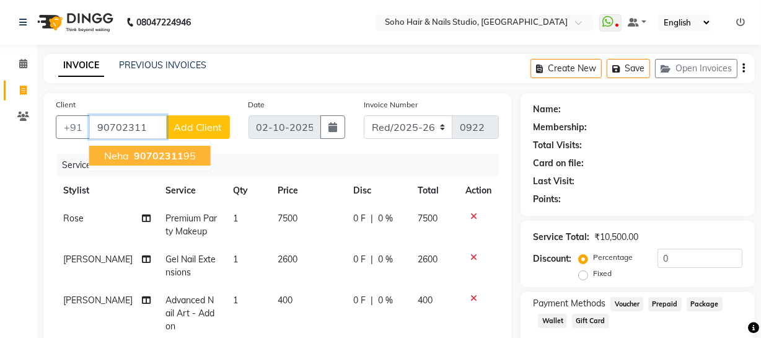
click at [190, 146] on button "Neha 90702311 95" at bounding box center [149, 156] width 121 height 20
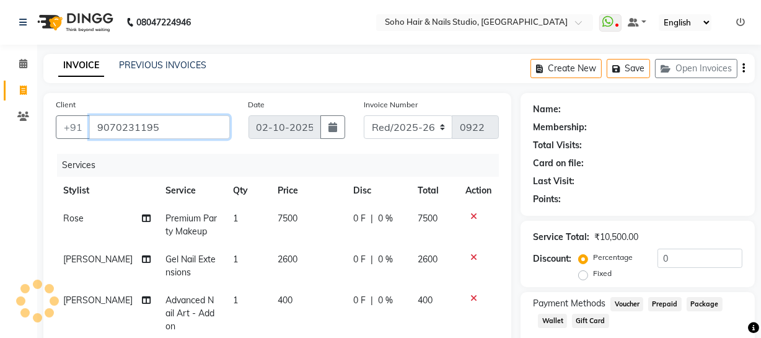
type input "9070231195"
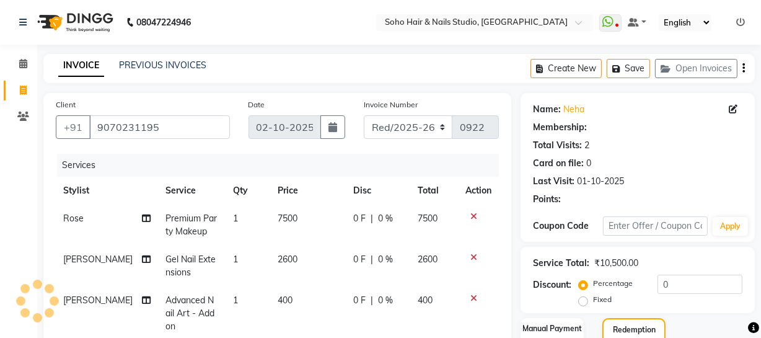
select select "1: Object"
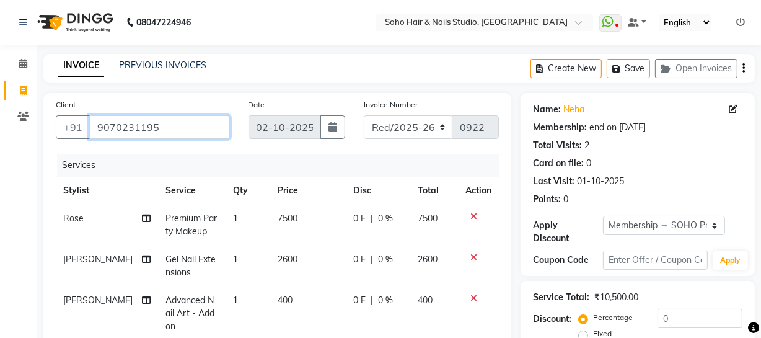
click at [179, 125] on input "9070231195" at bounding box center [159, 127] width 141 height 24
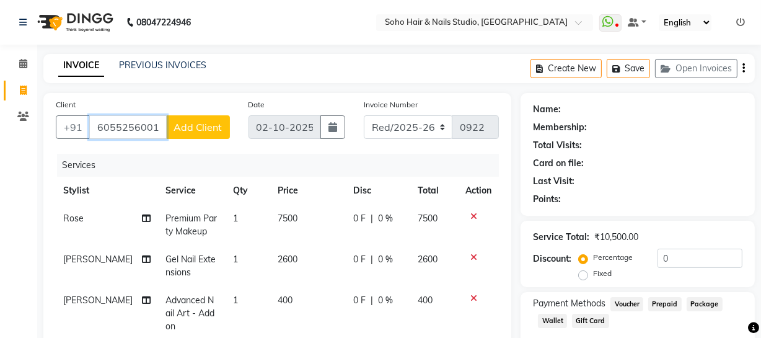
type input "6055256001"
click at [195, 133] on span "Add Client" at bounding box center [197, 127] width 49 height 12
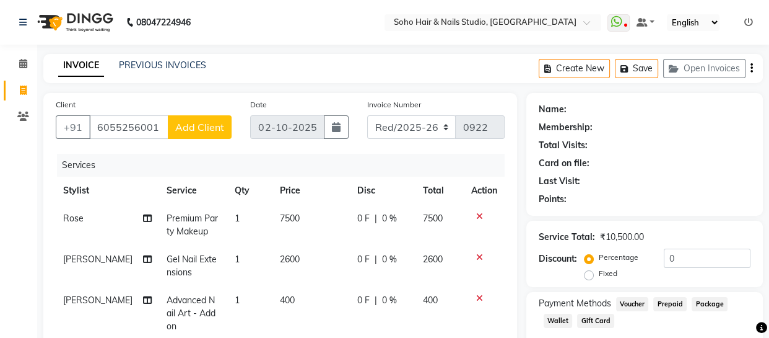
select select "15"
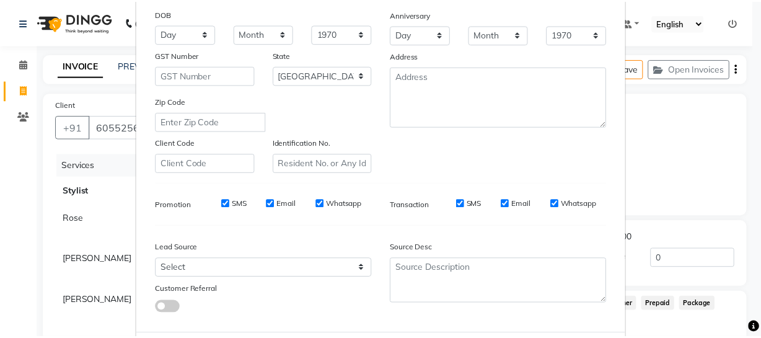
scroll to position [238, 0]
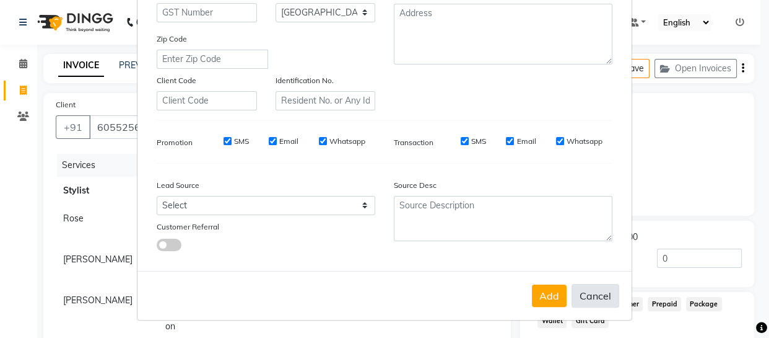
click at [588, 288] on button "Cancel" at bounding box center [596, 296] width 48 height 24
select select
select select "null"
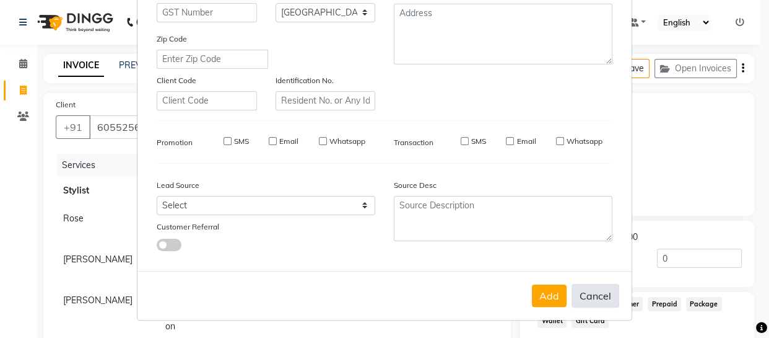
select select
checkbox input "false"
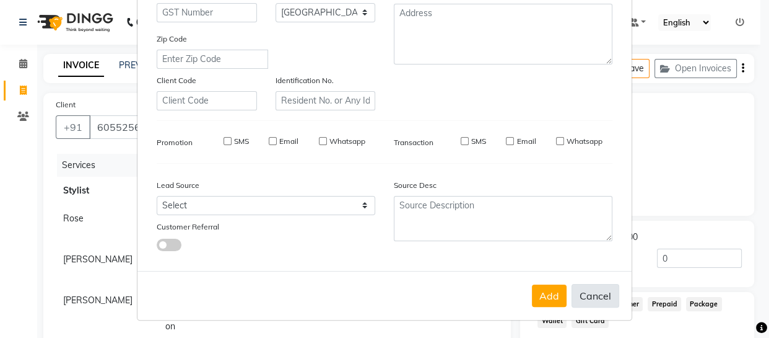
checkbox input "false"
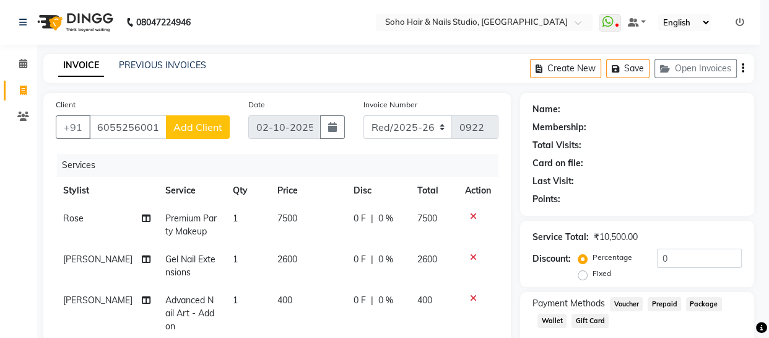
click at [588, 286] on button "Cancel" at bounding box center [596, 274] width 48 height 24
select select
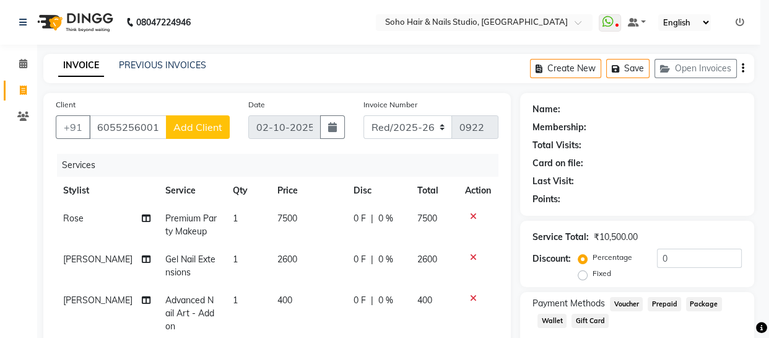
select select
checkbox input "false"
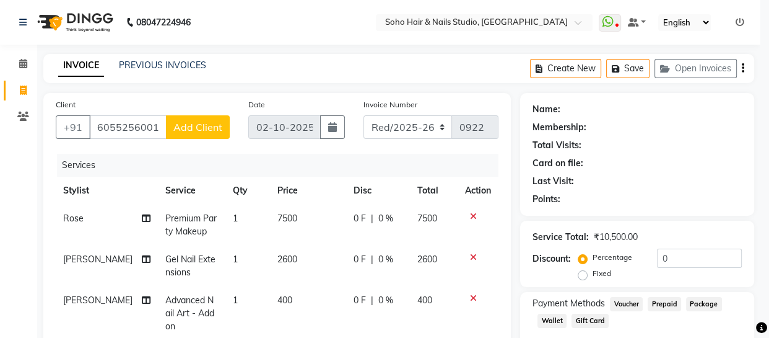
checkbox input "false"
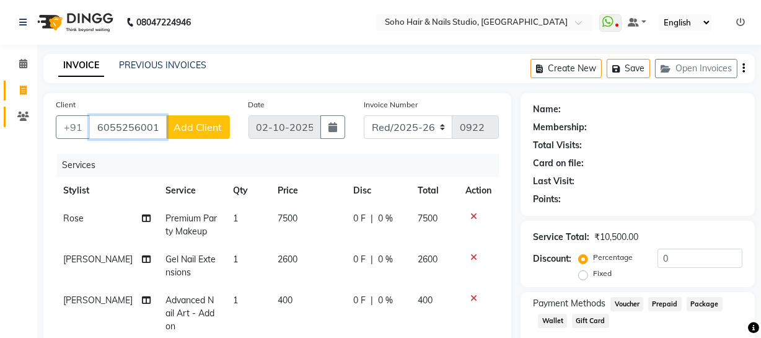
drag, startPoint x: 166, startPoint y: 125, endPoint x: 6, endPoint y: 118, distance: 160.6
click at [6, 118] on app-home "08047224946 Select Location × Soho Hair & Nails Studio, [GEOGRAPHIC_DATA] Whats…" at bounding box center [380, 297] width 761 height 594
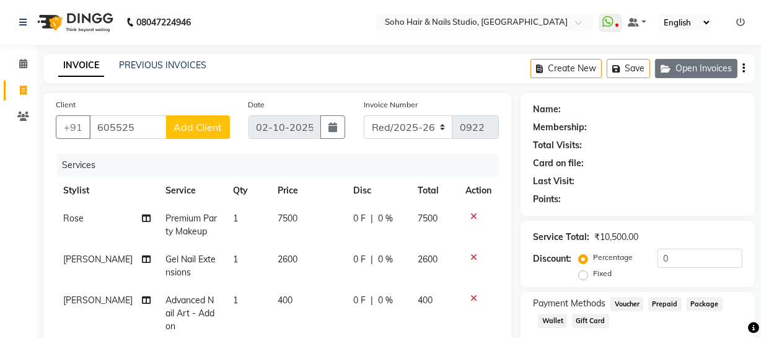
click at [701, 71] on button "Open Invoices" at bounding box center [696, 68] width 82 height 19
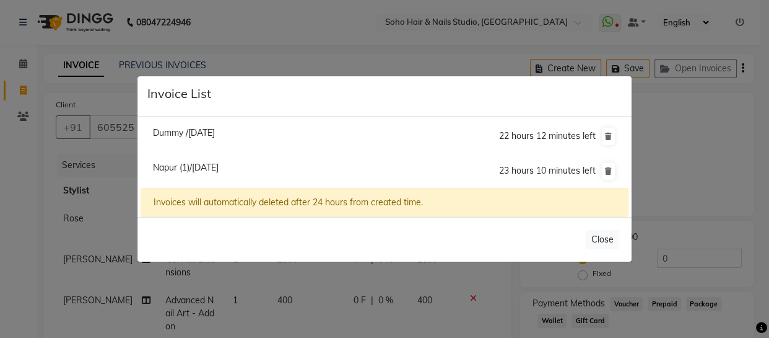
click at [230, 60] on ngb-modal-window "Invoice List Dummy /[DATE] 22 hours 12 minutes left [GEOGRAPHIC_DATA] (1)/[DATE…" at bounding box center [384, 169] width 769 height 338
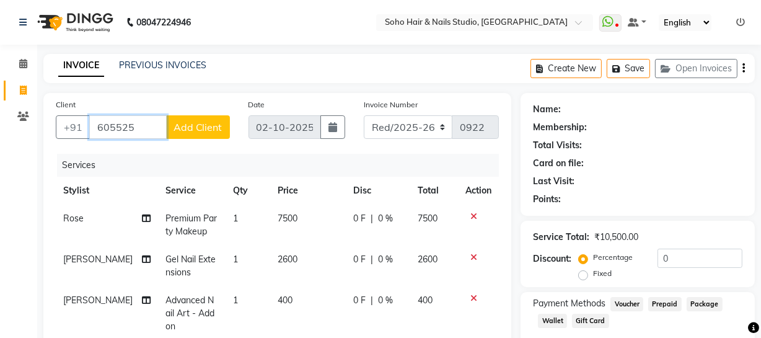
drag, startPoint x: 142, startPoint y: 125, endPoint x: 45, endPoint y: 115, distance: 97.8
click at [46, 116] on div "Client [PHONE_NUMBER] Add Client" at bounding box center [142, 123] width 193 height 51
click at [20, 118] on icon at bounding box center [23, 116] width 12 height 9
click at [128, 125] on input "605525" at bounding box center [127, 127] width 77 height 24
click at [130, 125] on input "605525" at bounding box center [127, 127] width 77 height 24
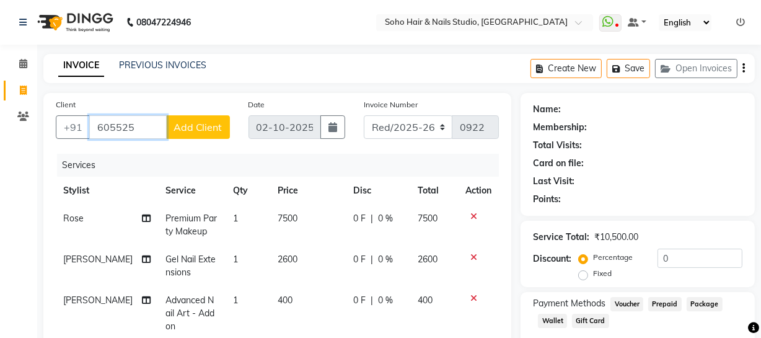
click at [112, 124] on input "605525" at bounding box center [127, 127] width 77 height 24
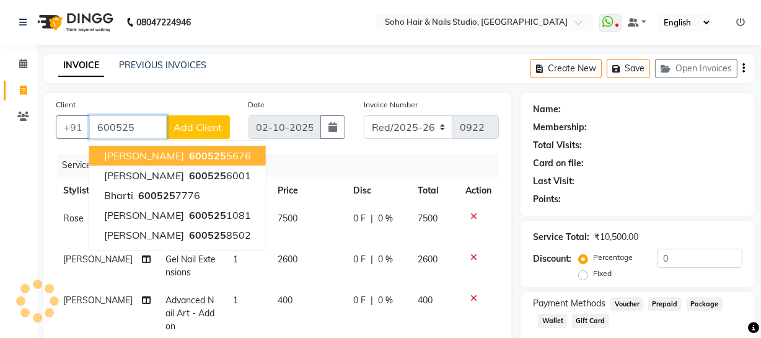
click at [150, 127] on input "600525" at bounding box center [127, 127] width 77 height 24
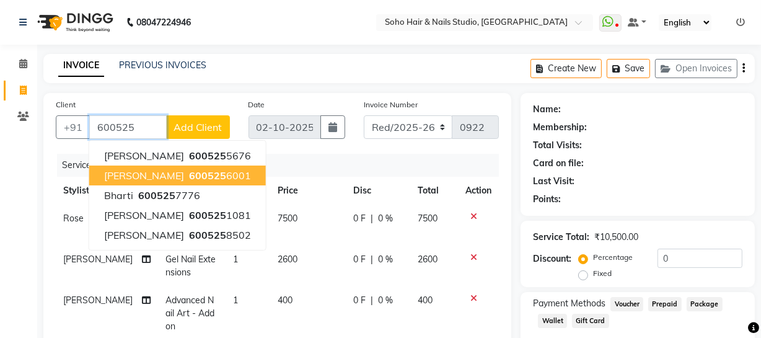
click at [192, 178] on span "600525" at bounding box center [207, 175] width 37 height 12
type input "6005256001"
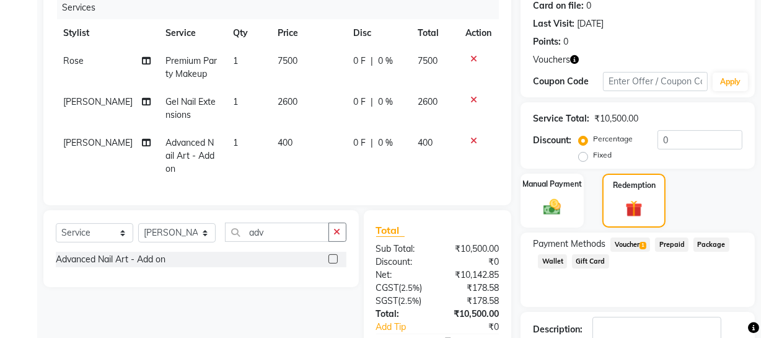
scroll to position [225, 0]
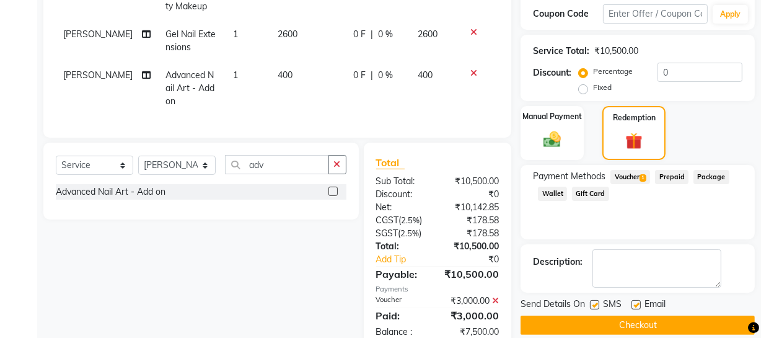
click at [628, 183] on div "Voucher 1" at bounding box center [627, 178] width 45 height 17
click at [634, 177] on span "Voucher 1" at bounding box center [630, 177] width 40 height 14
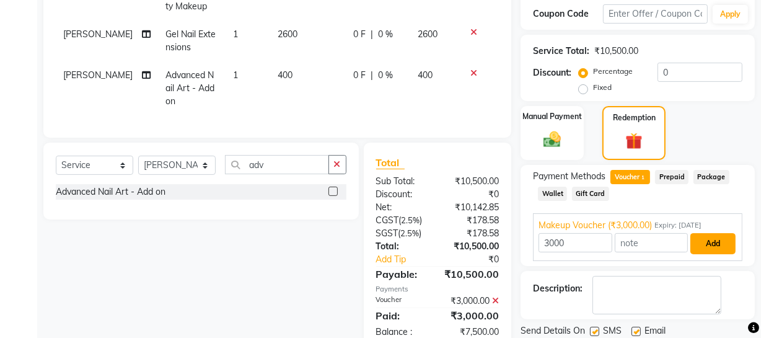
click at [711, 237] on button "Add" at bounding box center [712, 243] width 45 height 21
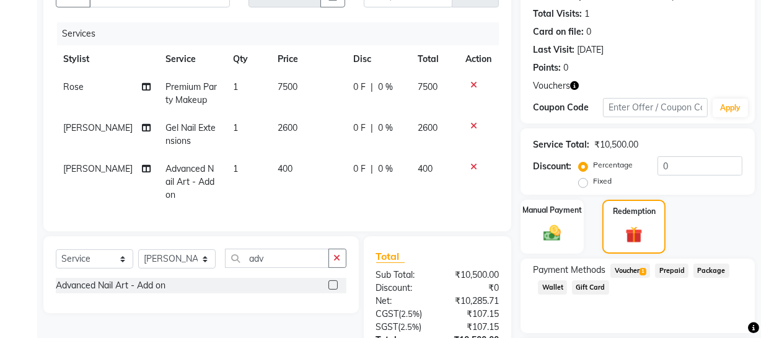
scroll to position [110, 0]
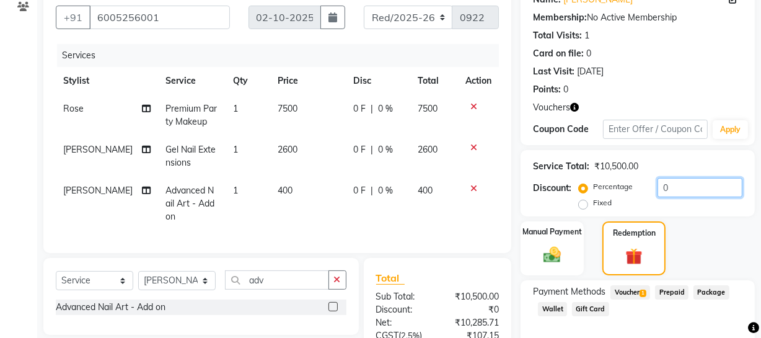
drag, startPoint x: 696, startPoint y: 190, endPoint x: 556, endPoint y: 159, distance: 143.4
click at [557, 159] on div "Service Total: ₹10,500.00 Discount: Percentage Fixed 0" at bounding box center [637, 183] width 209 height 56
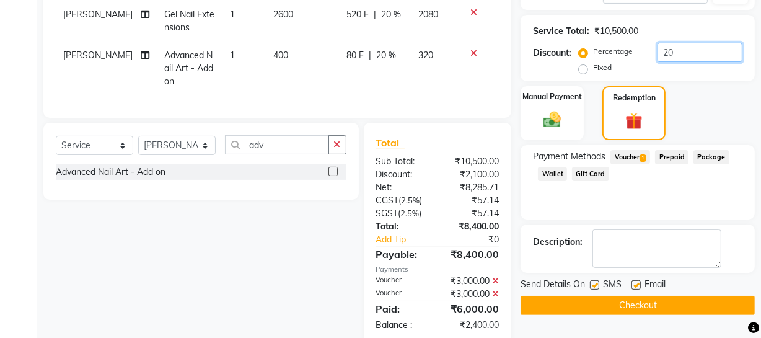
scroll to position [279, 0]
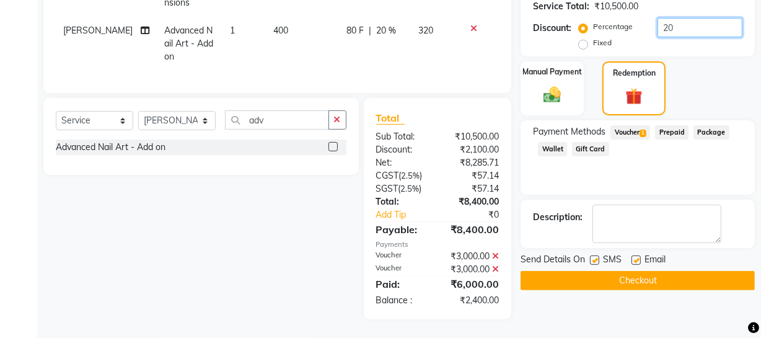
type input "20"
click at [492, 254] on icon at bounding box center [495, 256] width 7 height 9
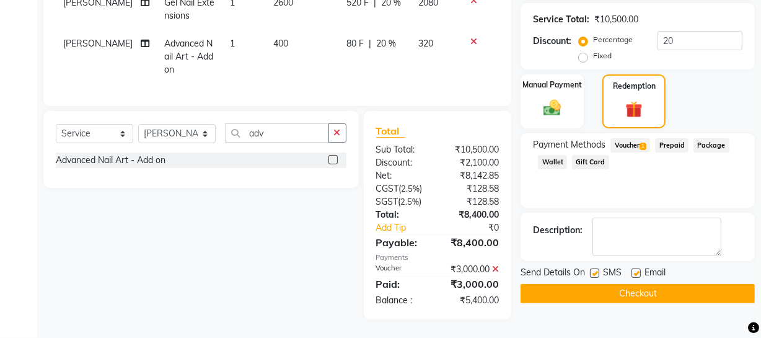
click at [632, 139] on span "Voucher 1" at bounding box center [630, 145] width 40 height 14
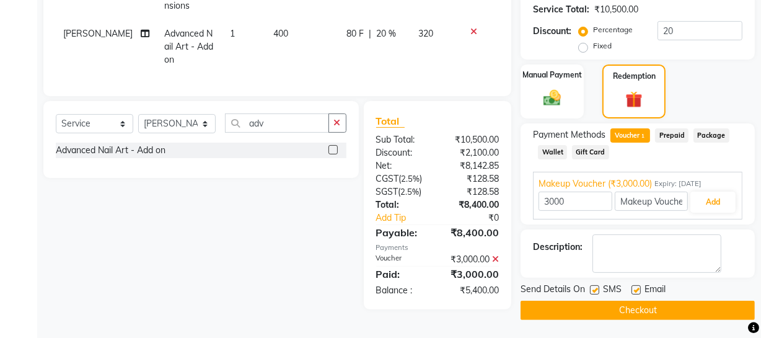
click at [494, 263] on icon at bounding box center [495, 259] width 7 height 9
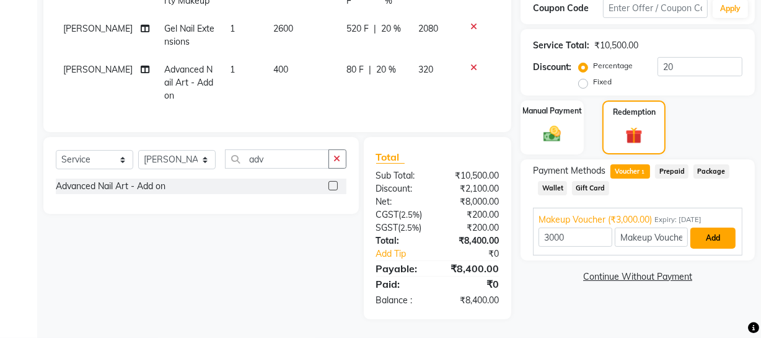
click at [713, 227] on button "Add" at bounding box center [712, 237] width 45 height 21
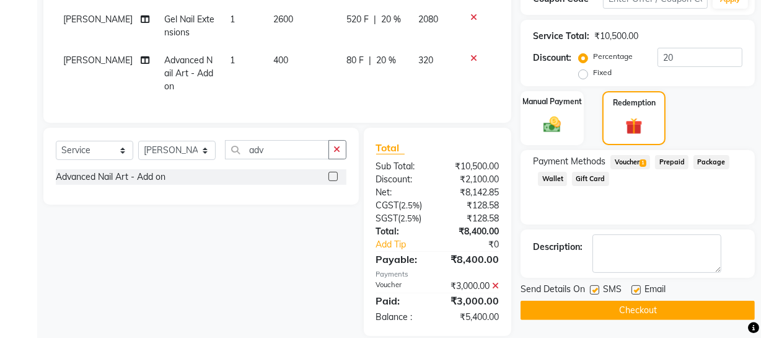
scroll to position [266, 0]
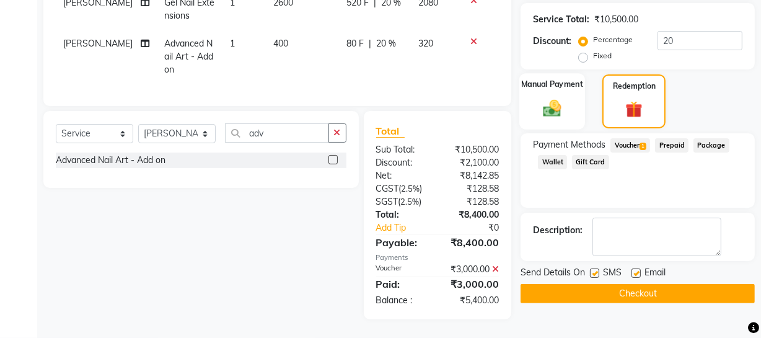
click at [575, 108] on div "Manual Payment" at bounding box center [552, 101] width 66 height 56
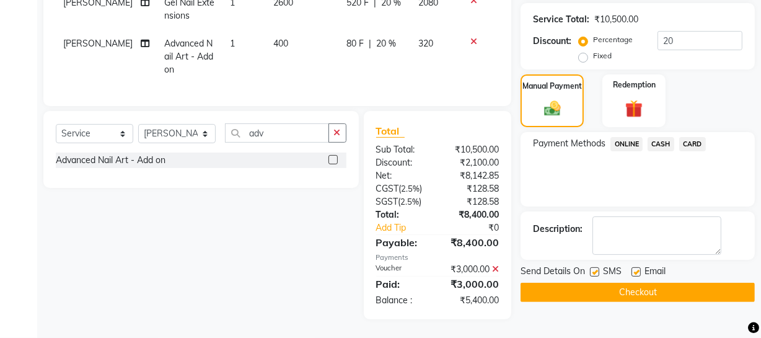
click at [621, 138] on span "ONLINE" at bounding box center [626, 144] width 32 height 14
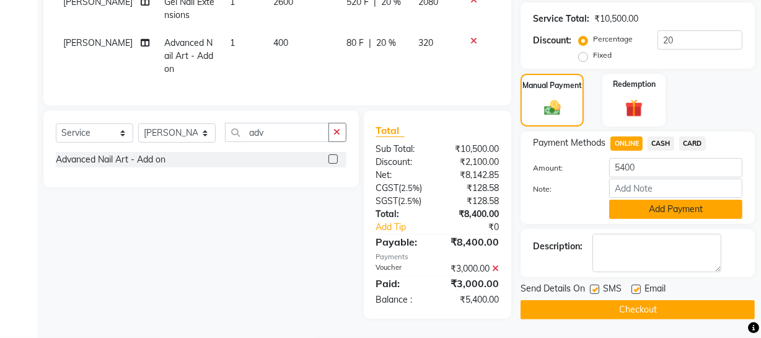
click at [655, 199] on button "Add Payment" at bounding box center [675, 208] width 133 height 19
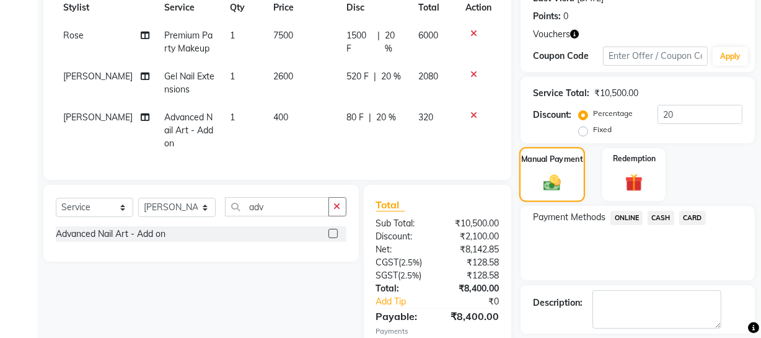
scroll to position [279, 0]
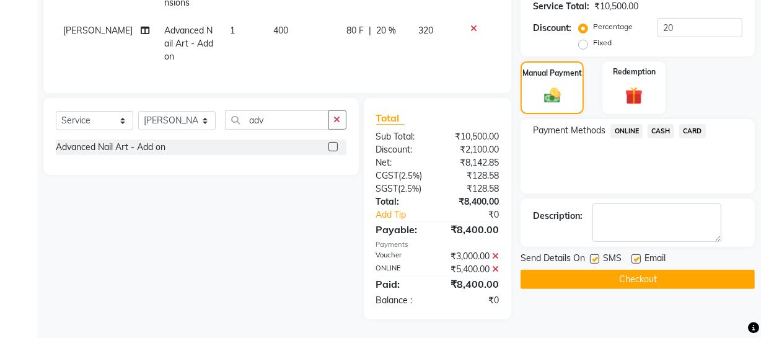
click at [657, 269] on button "Checkout" at bounding box center [637, 278] width 234 height 19
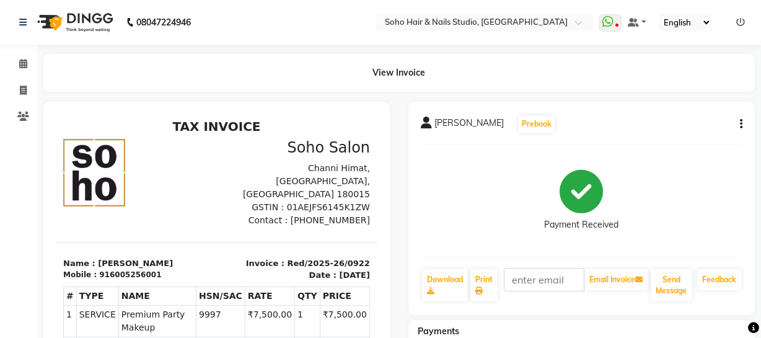
click at [738, 120] on button "button" at bounding box center [738, 124] width 7 height 13
click at [735, 24] on ul "WhatsApp Status ✕ Status: Disconnected Recent Service Activity: [DATE] 05:30 AM…" at bounding box center [675, 22] width 152 height 17
click at [743, 20] on ul "WhatsApp Status ✕ Status: Disconnected Recent Service Activity: [DATE] 05:30 AM…" at bounding box center [675, 22] width 152 height 17
click at [738, 23] on icon at bounding box center [740, 22] width 9 height 9
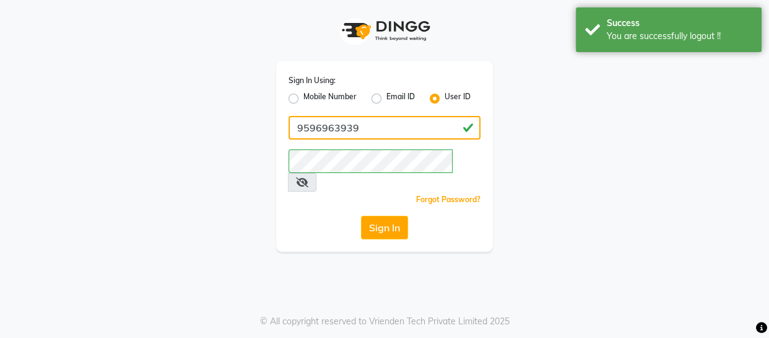
click at [359, 132] on input "9596963939" at bounding box center [385, 128] width 192 height 24
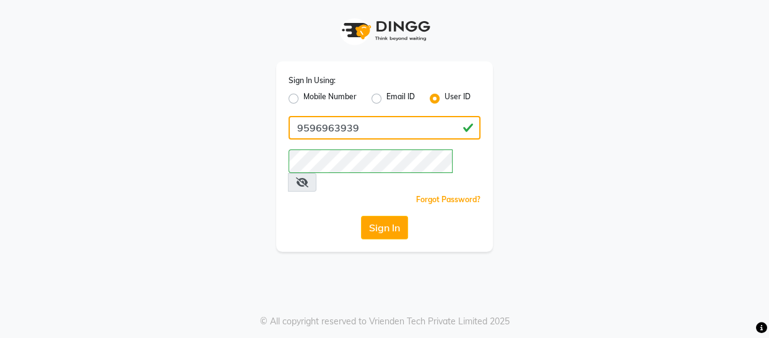
type input "SOHOSTUDIO"
click at [395, 216] on button "Sign In" at bounding box center [384, 228] width 47 height 24
